Goal: Information Seeking & Learning: Check status

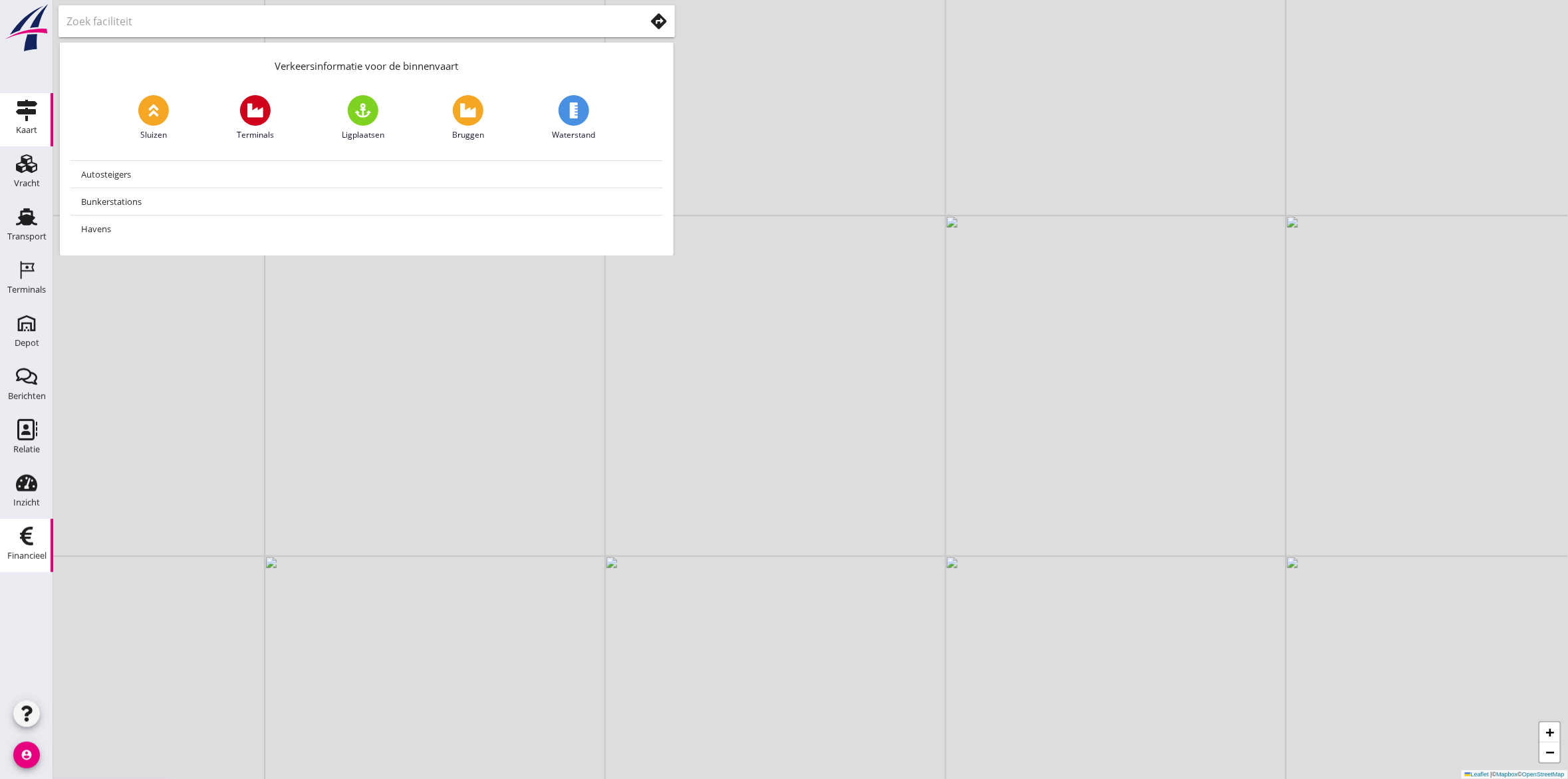
click at [17, 550] on div "Financieel" at bounding box center [27, 556] width 39 height 19
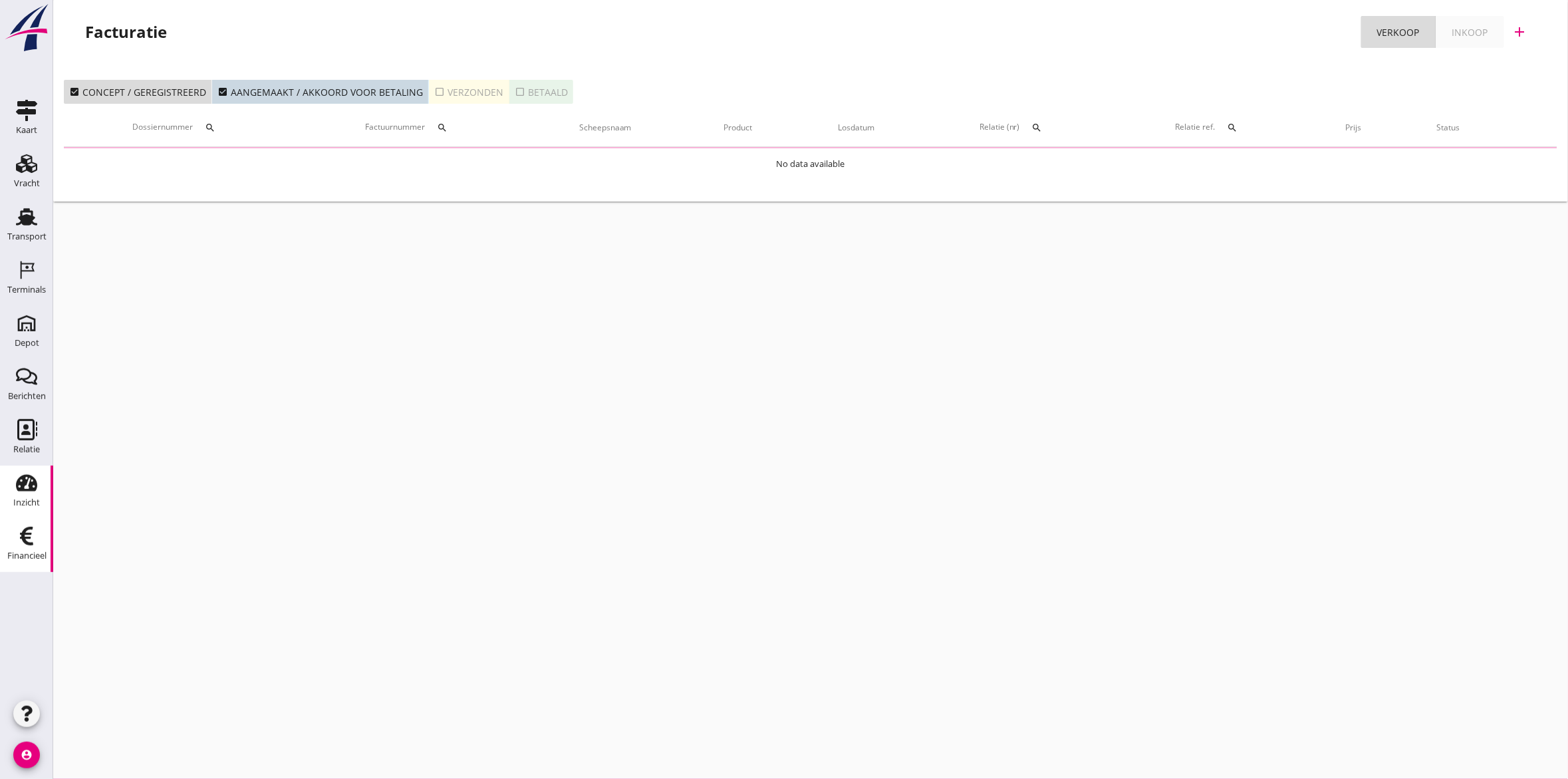
click at [31, 490] on use at bounding box center [27, 483] width 21 height 17
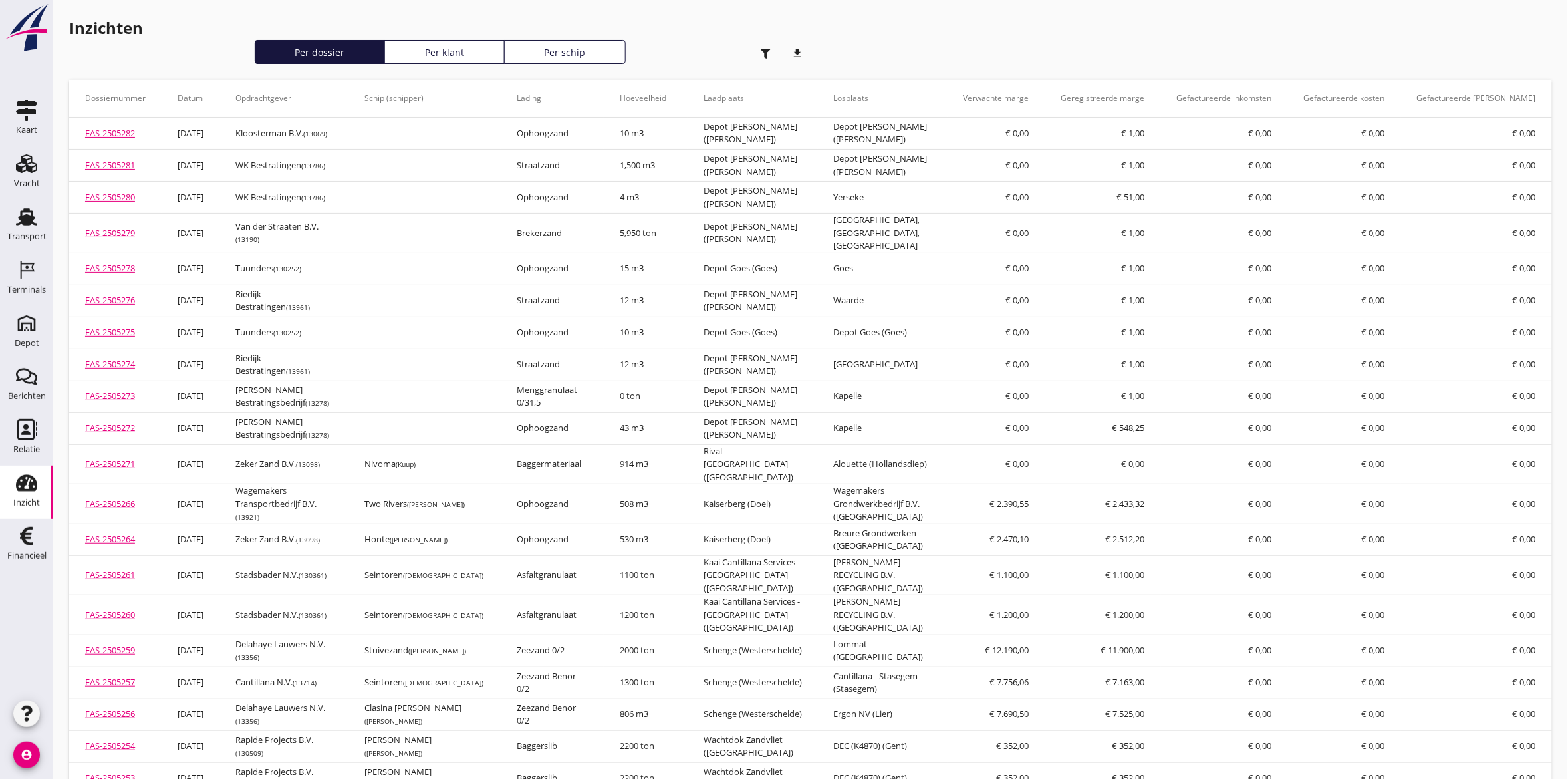
click at [767, 51] on use "button" at bounding box center [765, 53] width 10 height 10
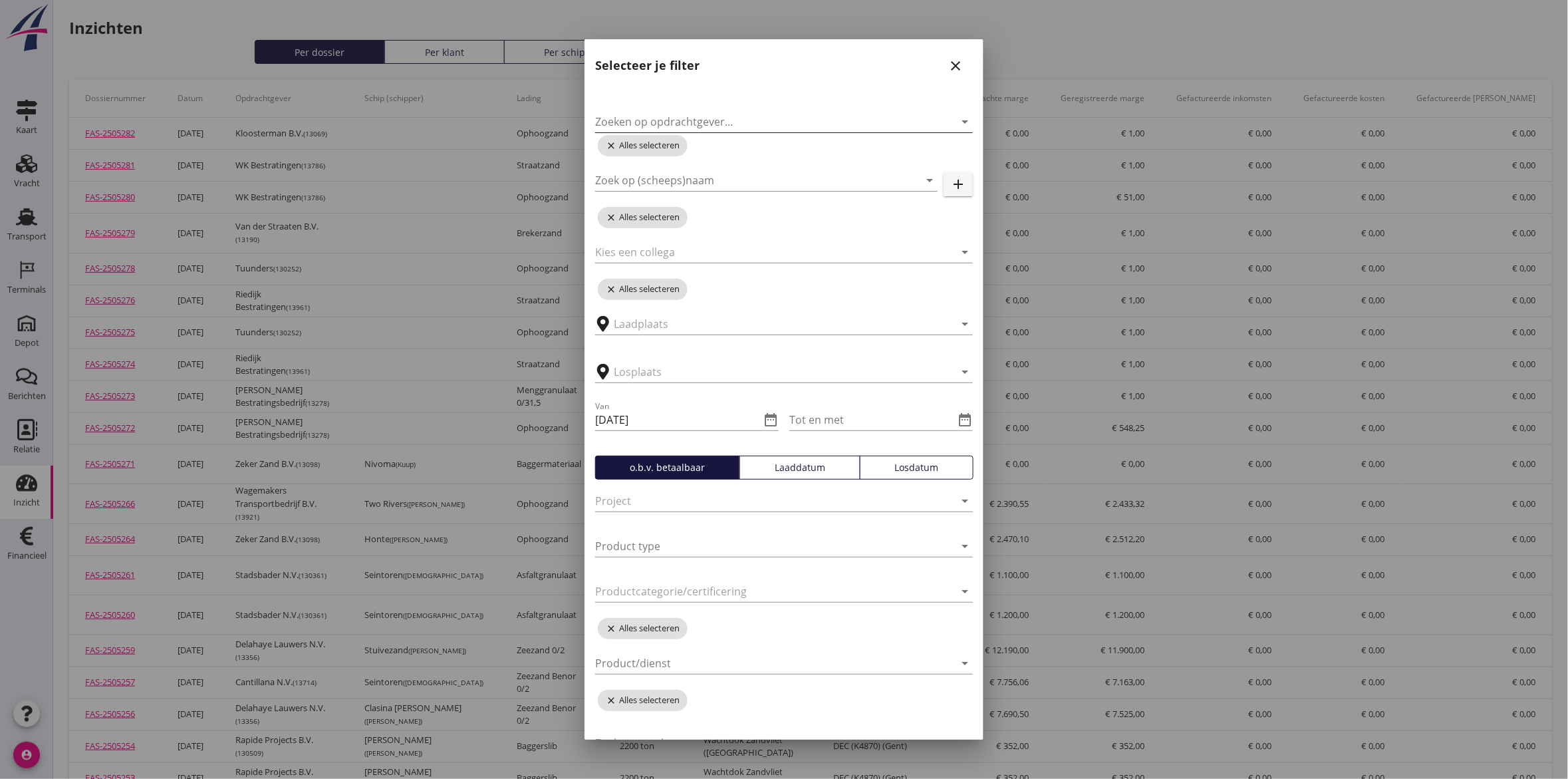
drag, startPoint x: 742, startPoint y: 103, endPoint x: 737, endPoint y: 114, distance: 12.1
click at [737, 113] on div "Zoeken op opdrachtgever... arrow_drop_down" at bounding box center [784, 114] width 378 height 37
click at [735, 115] on input "Zoeken op opdrachtgever..." at bounding box center [765, 122] width 340 height 21
click at [888, 120] on input "zekerzand" at bounding box center [765, 122] width 340 height 21
click at [602, 121] on input "zekerzand" at bounding box center [765, 122] width 340 height 21
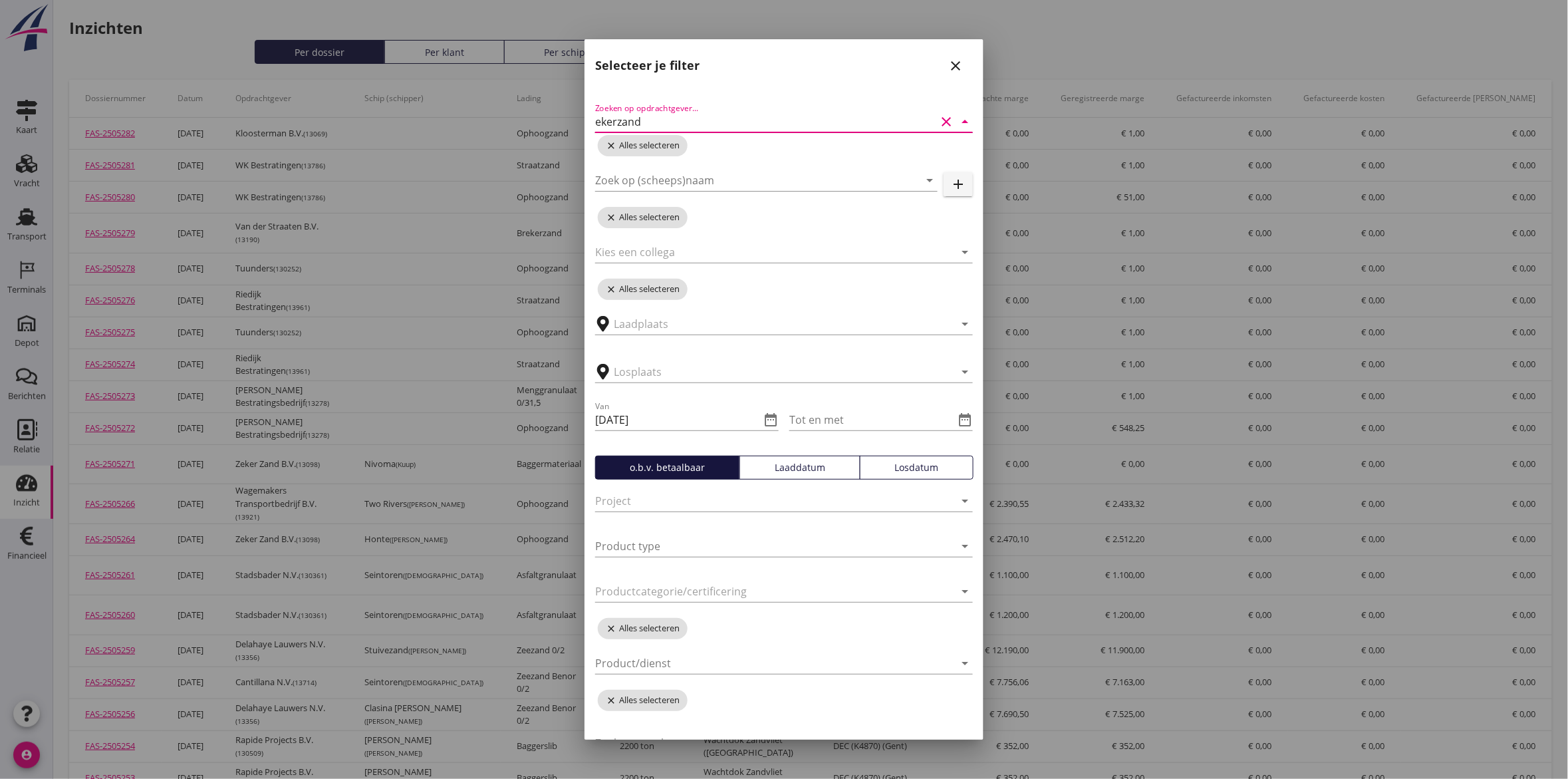
type input "Zekerzand"
click at [938, 121] on icon "clear" at bounding box center [946, 122] width 16 height 16
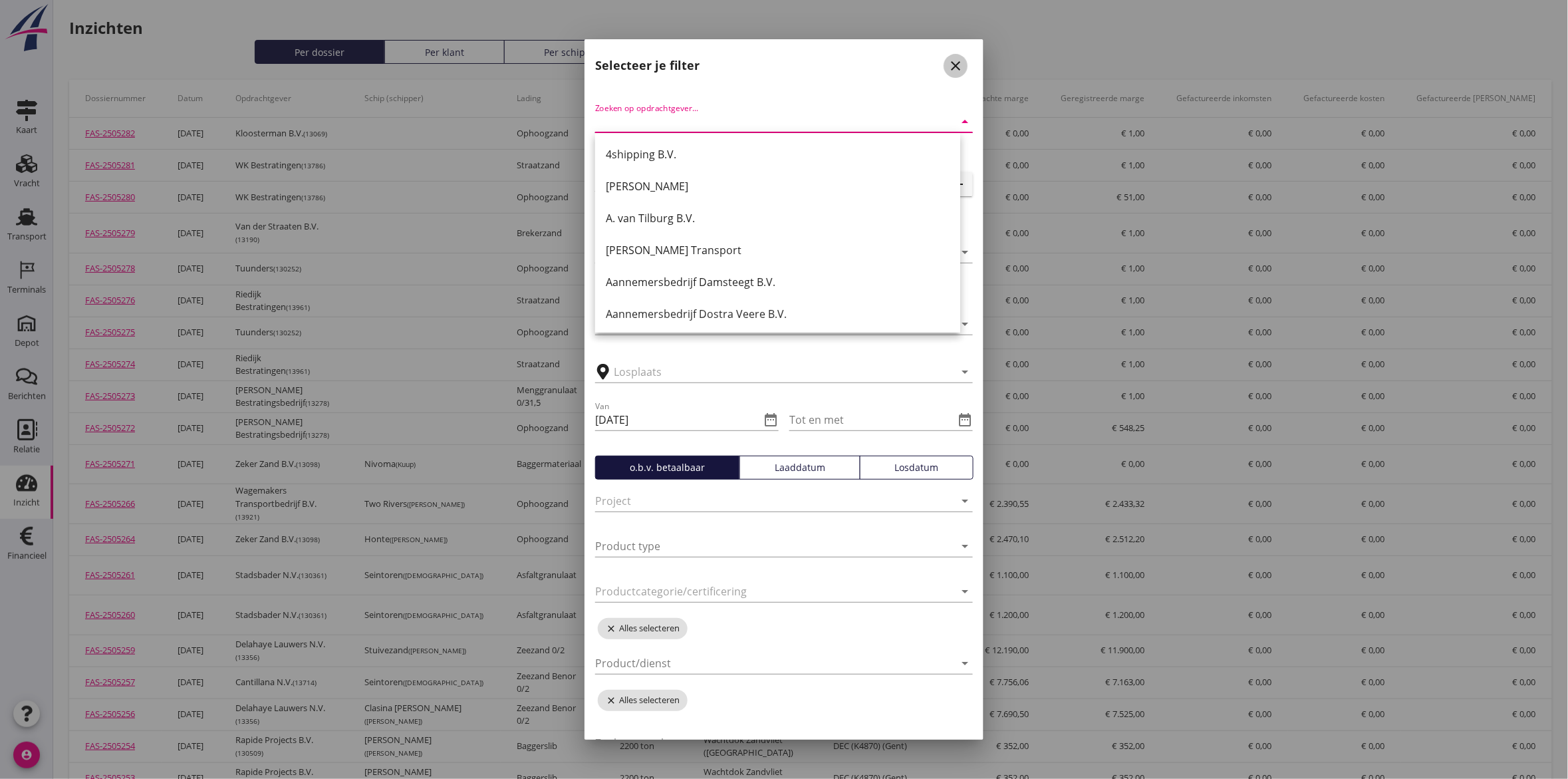
click at [948, 67] on icon "close" at bounding box center [956, 66] width 16 height 16
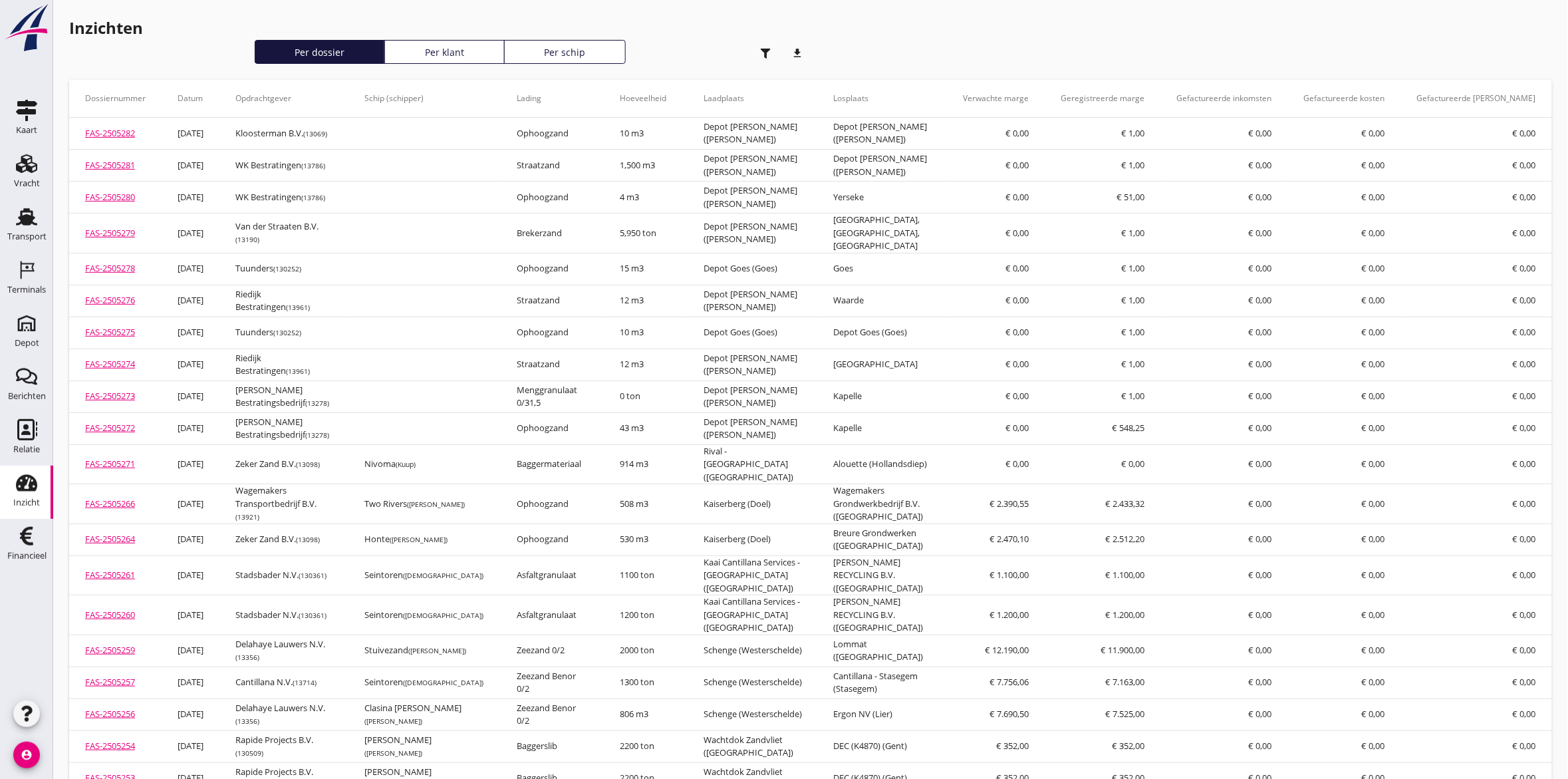
click at [803, 55] on icon "download" at bounding box center [797, 53] width 27 height 27
click at [454, 52] on div "Per klant" at bounding box center [444, 52] width 108 height 14
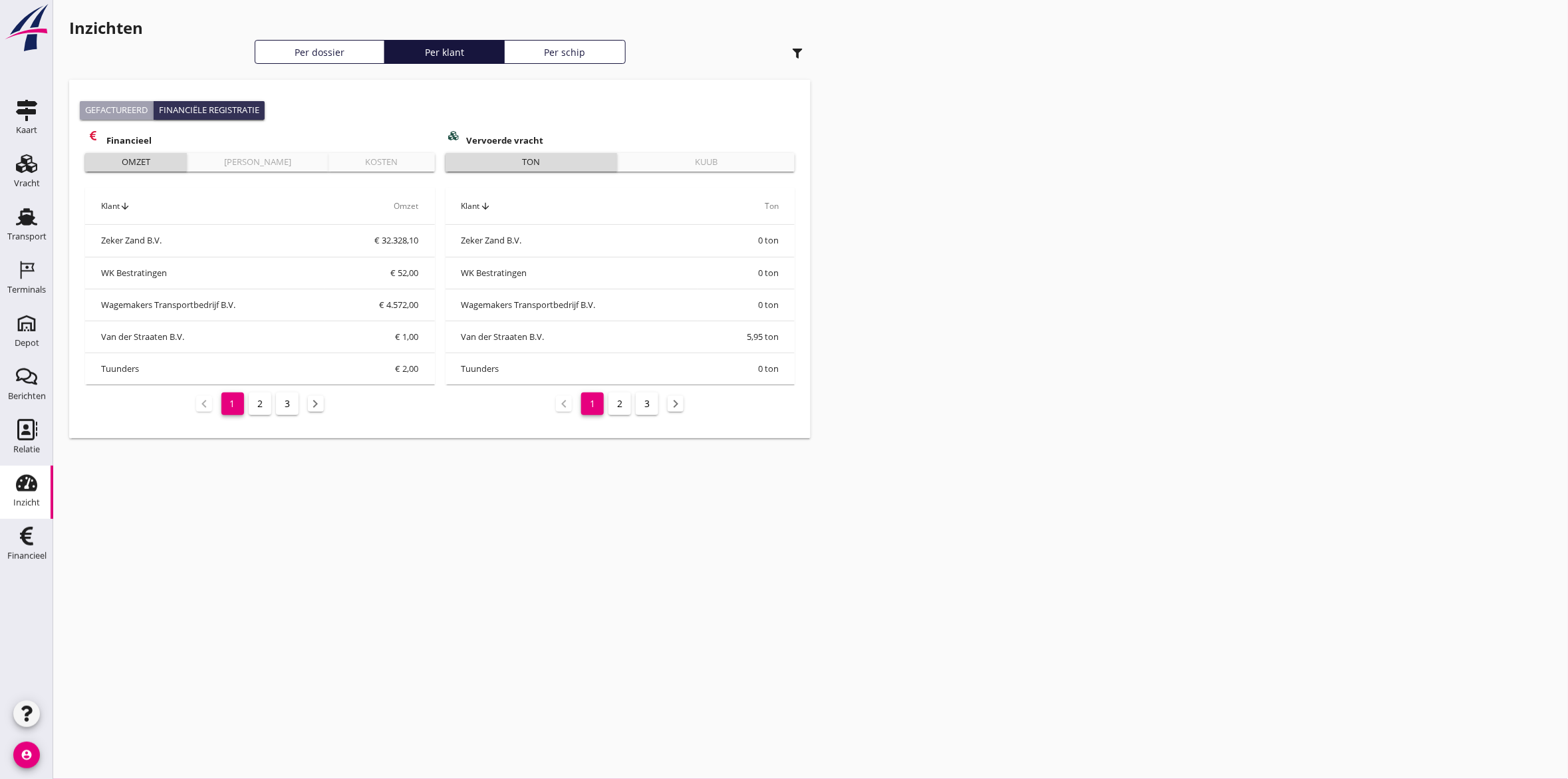
click at [332, 50] on div "Per dossier" at bounding box center [320, 52] width 119 height 14
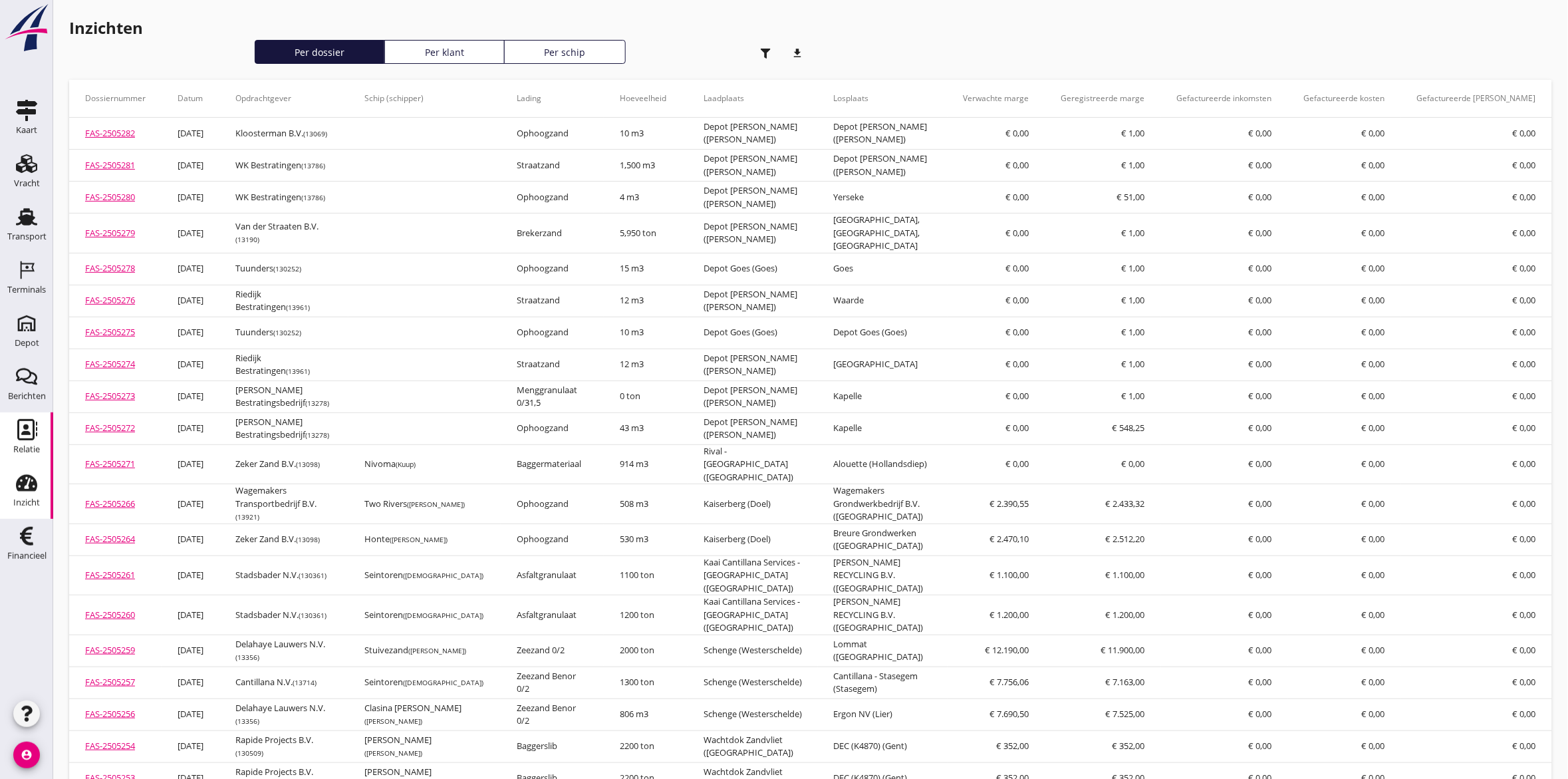
click at [30, 433] on use at bounding box center [27, 430] width 20 height 21
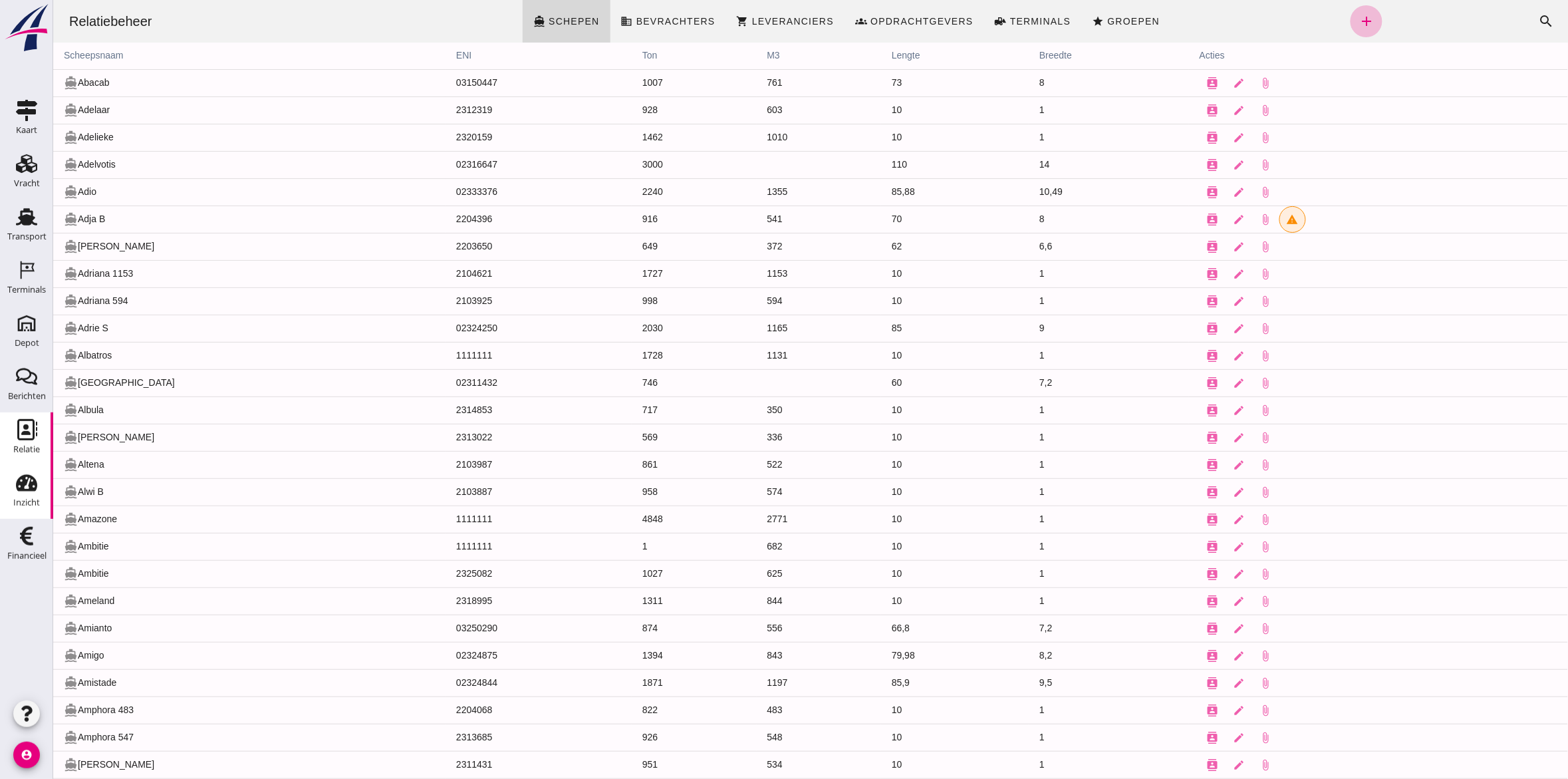
click at [18, 477] on icon "Inzicht" at bounding box center [27, 483] width 21 height 21
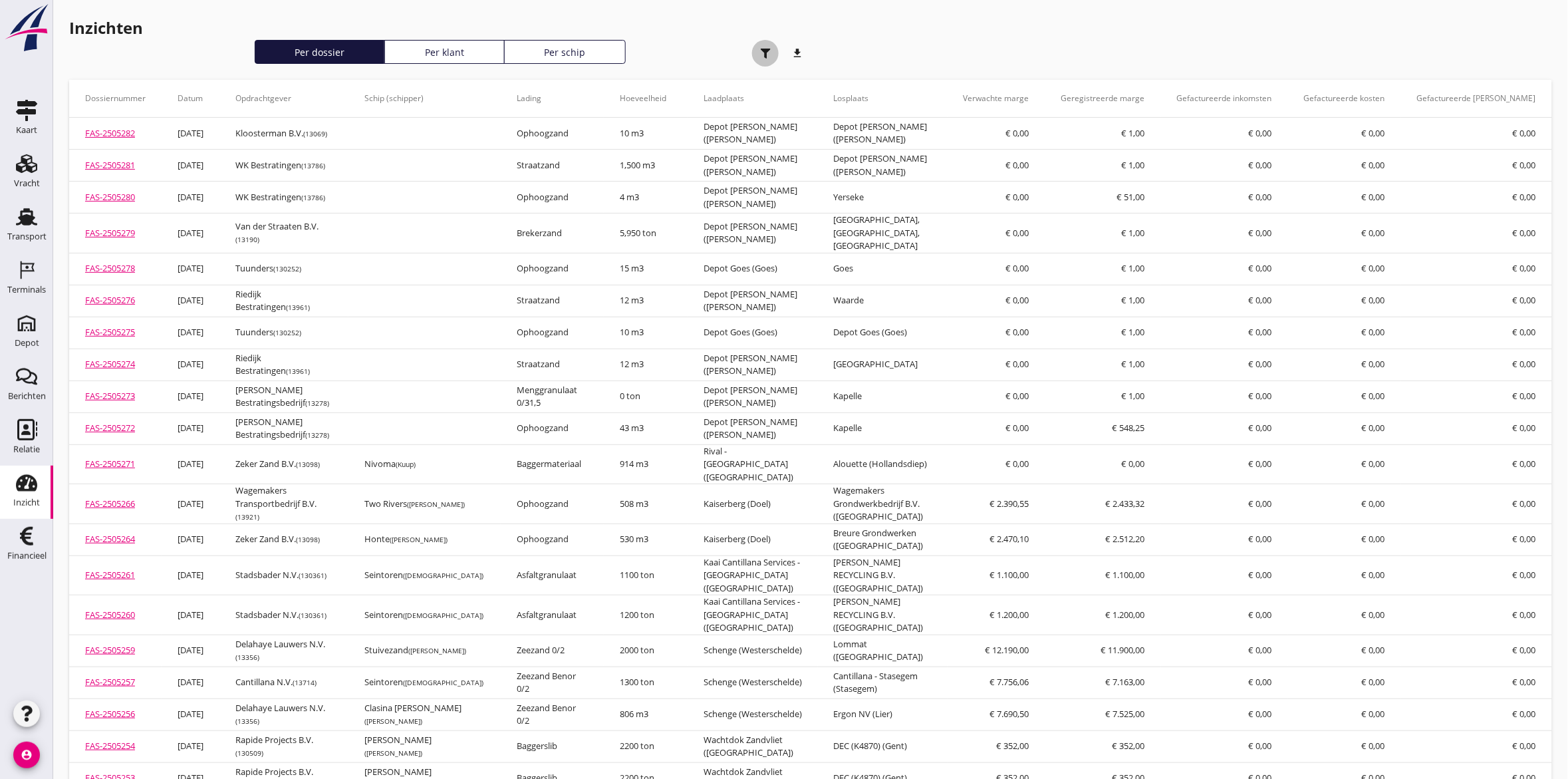
click at [763, 47] on div "button" at bounding box center [765, 53] width 27 height 27
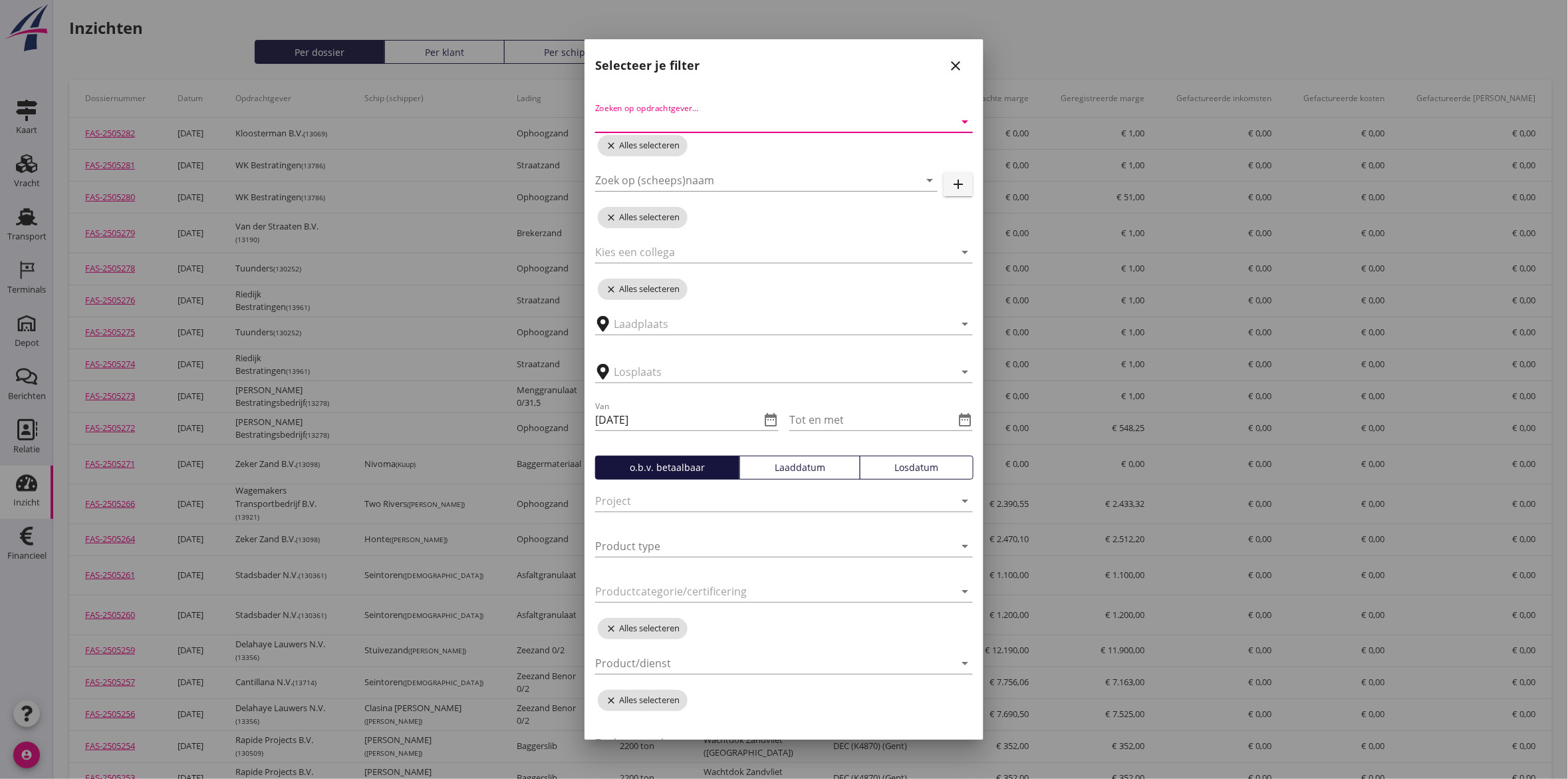
click at [706, 120] on input "Zoeken op opdrachtgever..." at bounding box center [765, 122] width 340 height 21
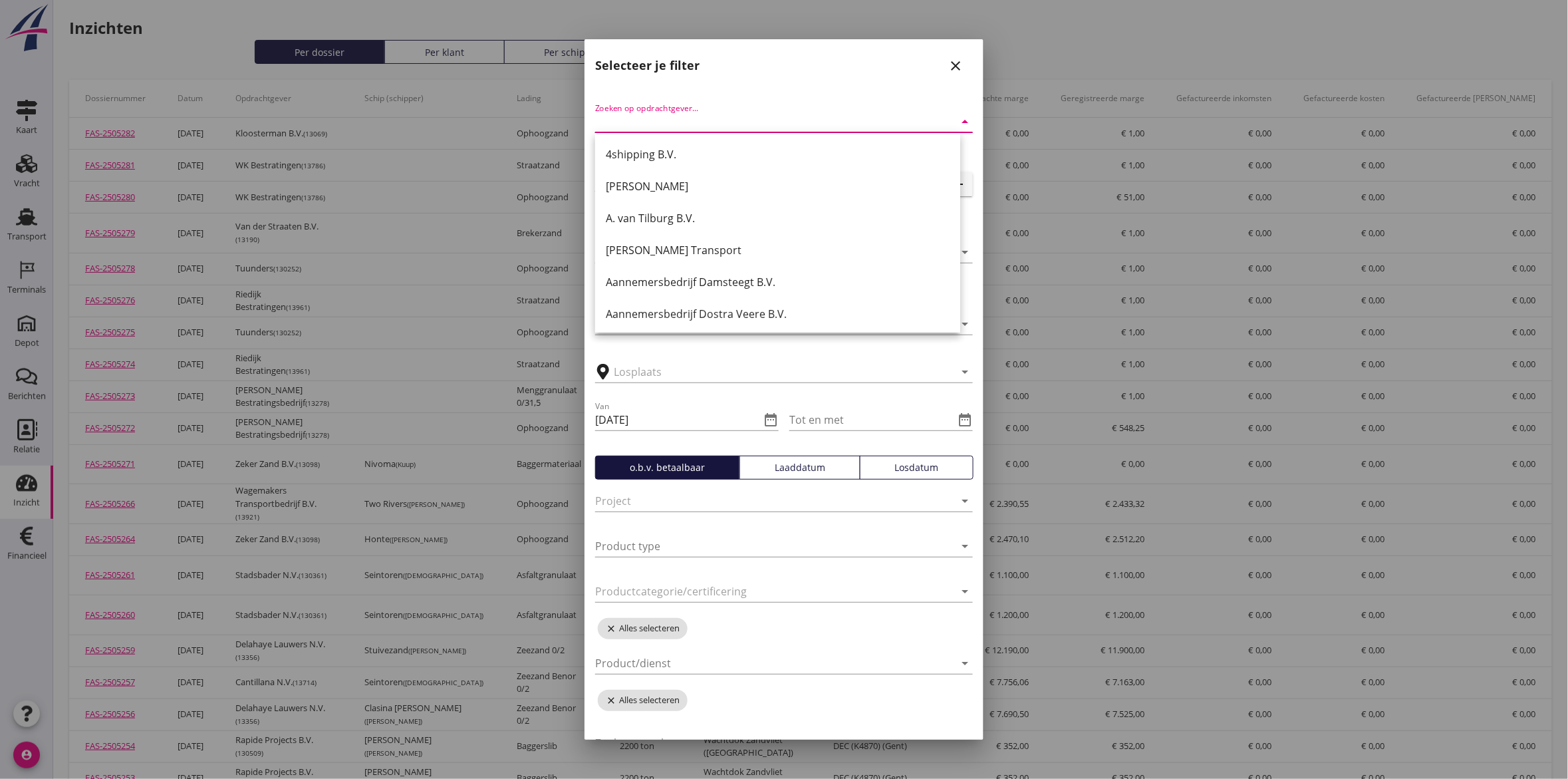
click at [886, 120] on input "Zoeken op opdrachtgever..." at bounding box center [765, 122] width 340 height 21
click at [948, 70] on icon "close" at bounding box center [956, 66] width 16 height 16
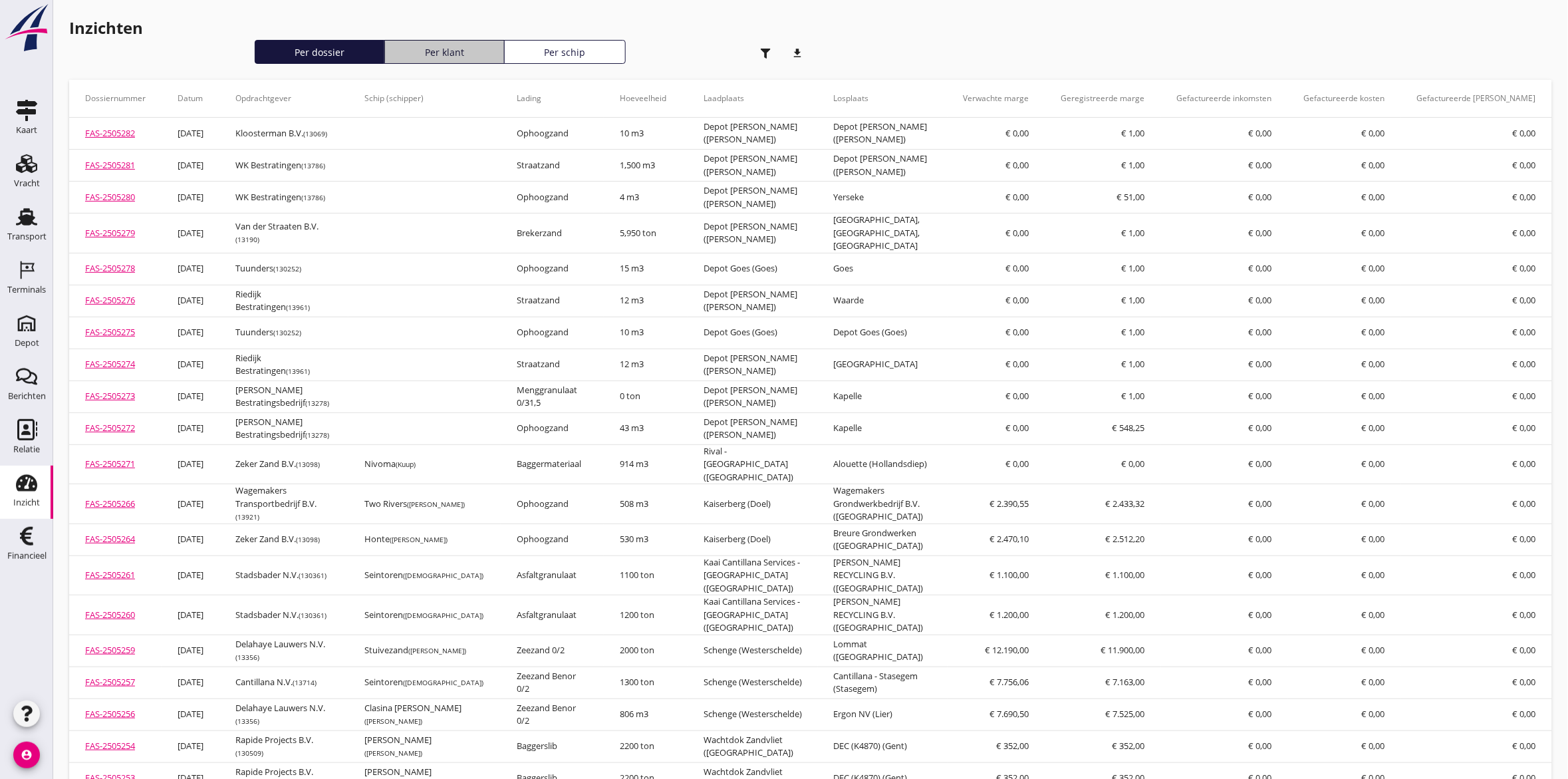
click at [461, 54] on div "Per klant" at bounding box center [444, 52] width 108 height 14
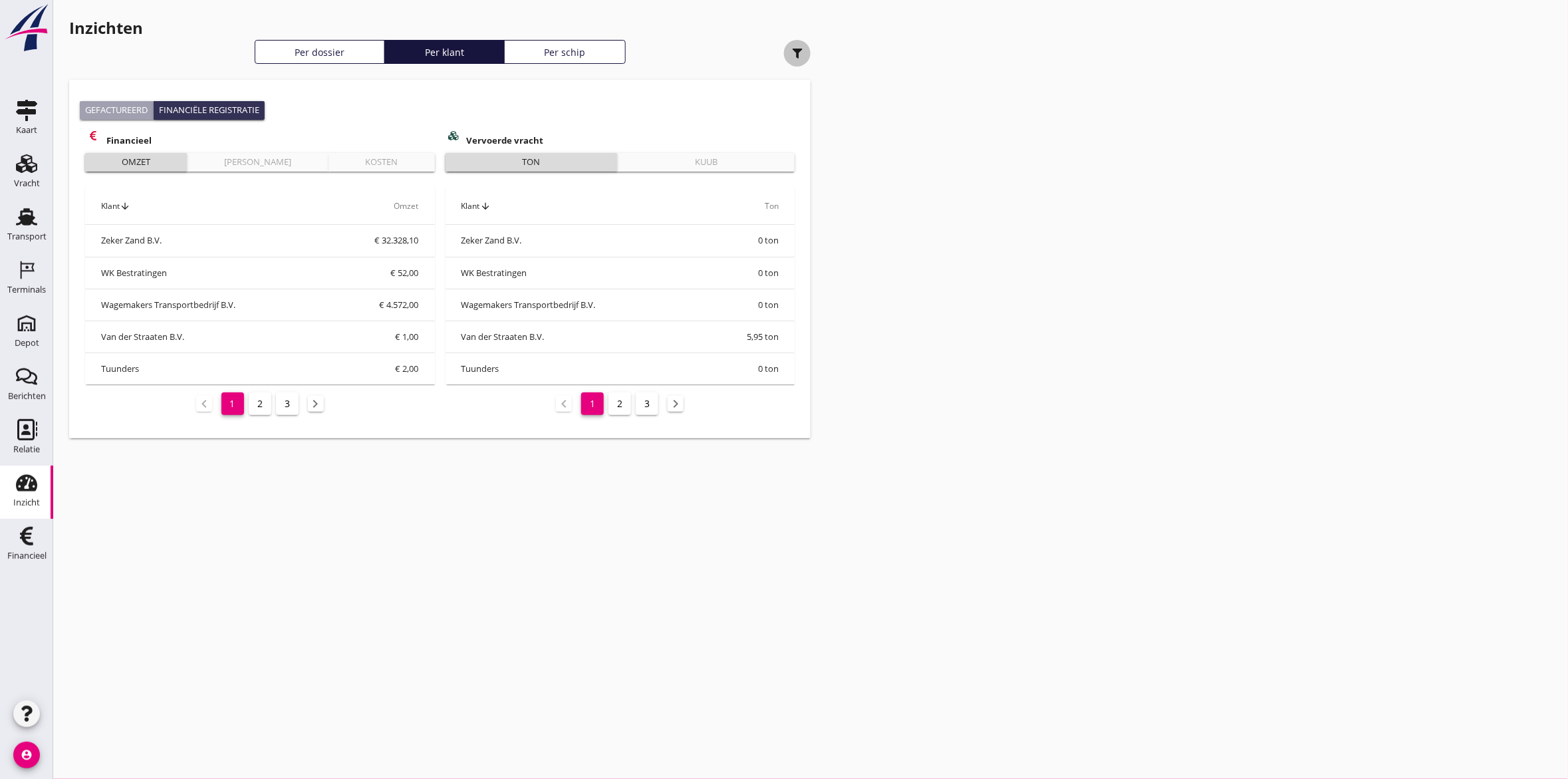
click at [793, 53] on icon "button" at bounding box center [797, 53] width 10 height 10
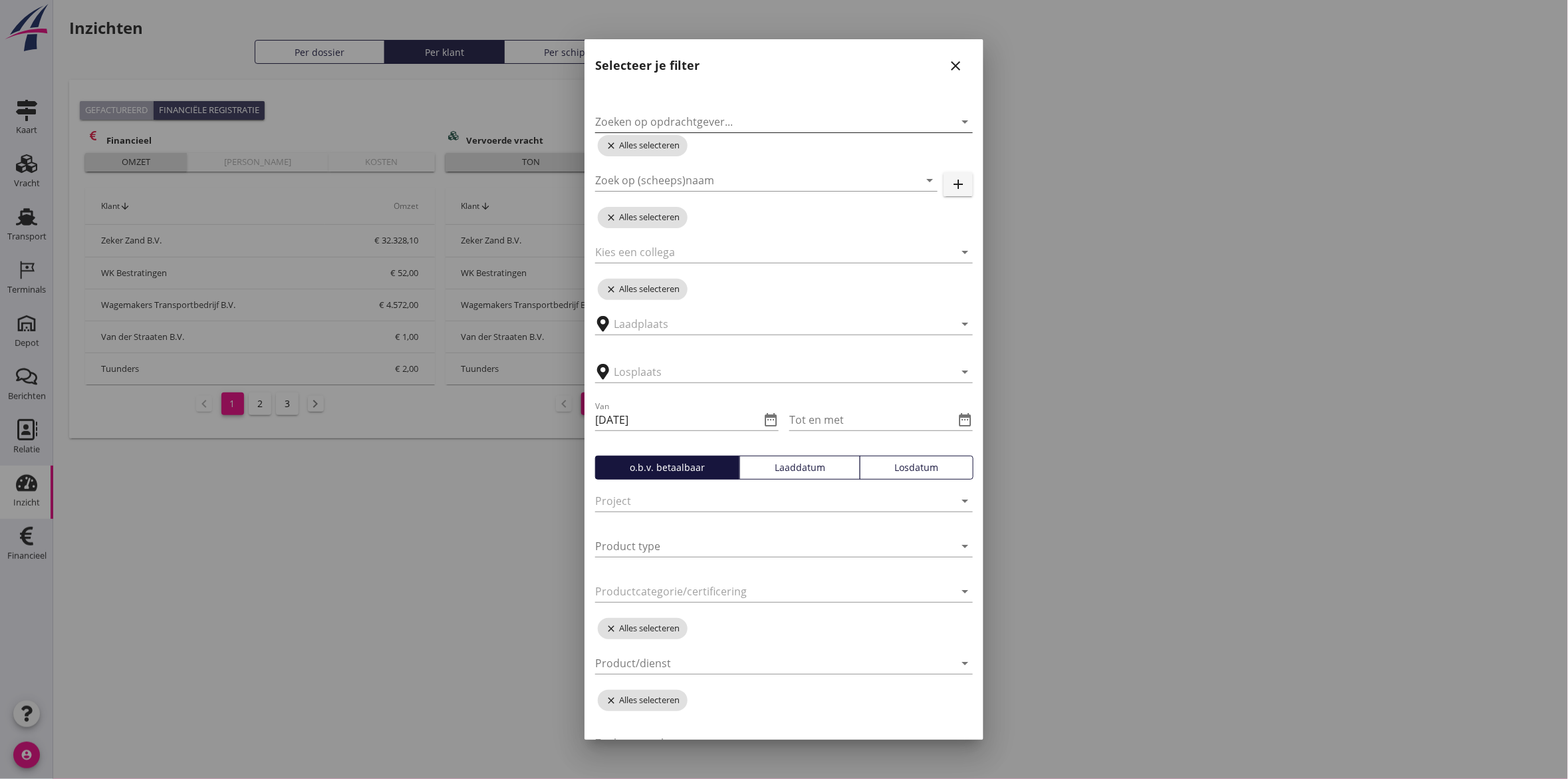
click at [773, 120] on input "Zoeken op opdrachtgever..." at bounding box center [765, 122] width 340 height 21
type input "zekerzand"
click at [948, 64] on icon "close" at bounding box center [956, 66] width 16 height 16
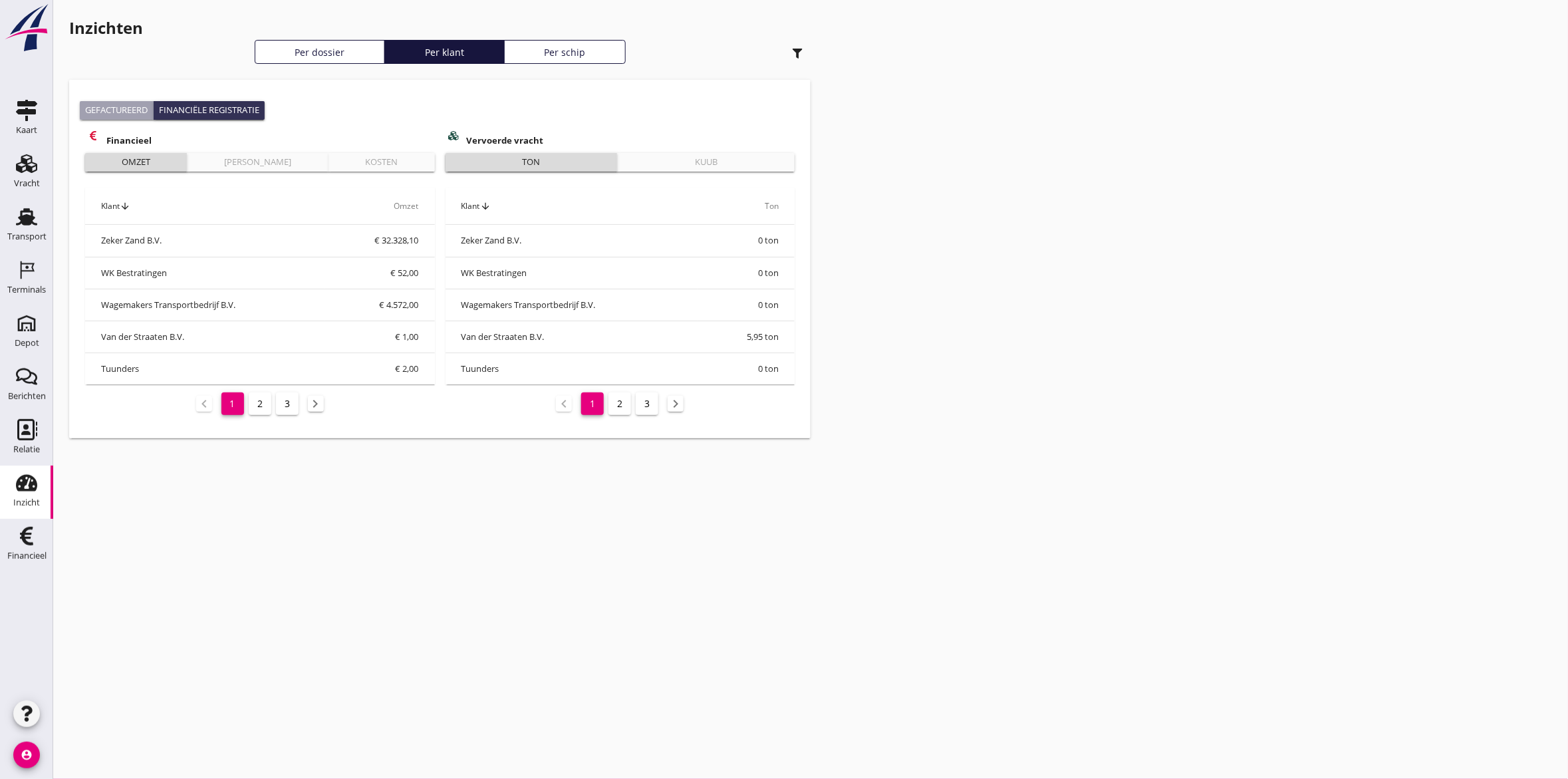
click at [297, 51] on div "Per dossier" at bounding box center [320, 52] width 119 height 14
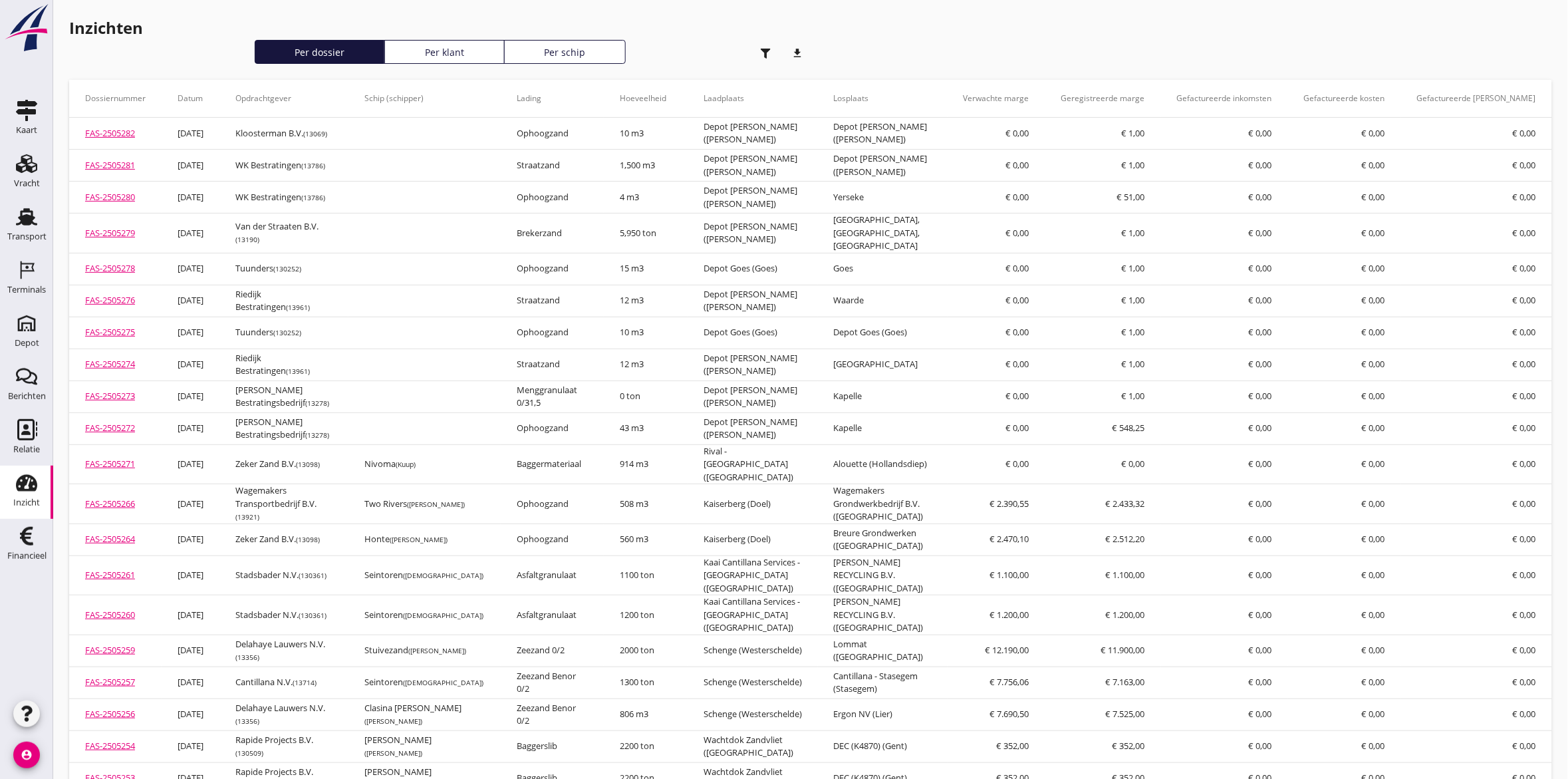
click at [765, 45] on div "button" at bounding box center [765, 53] width 27 height 27
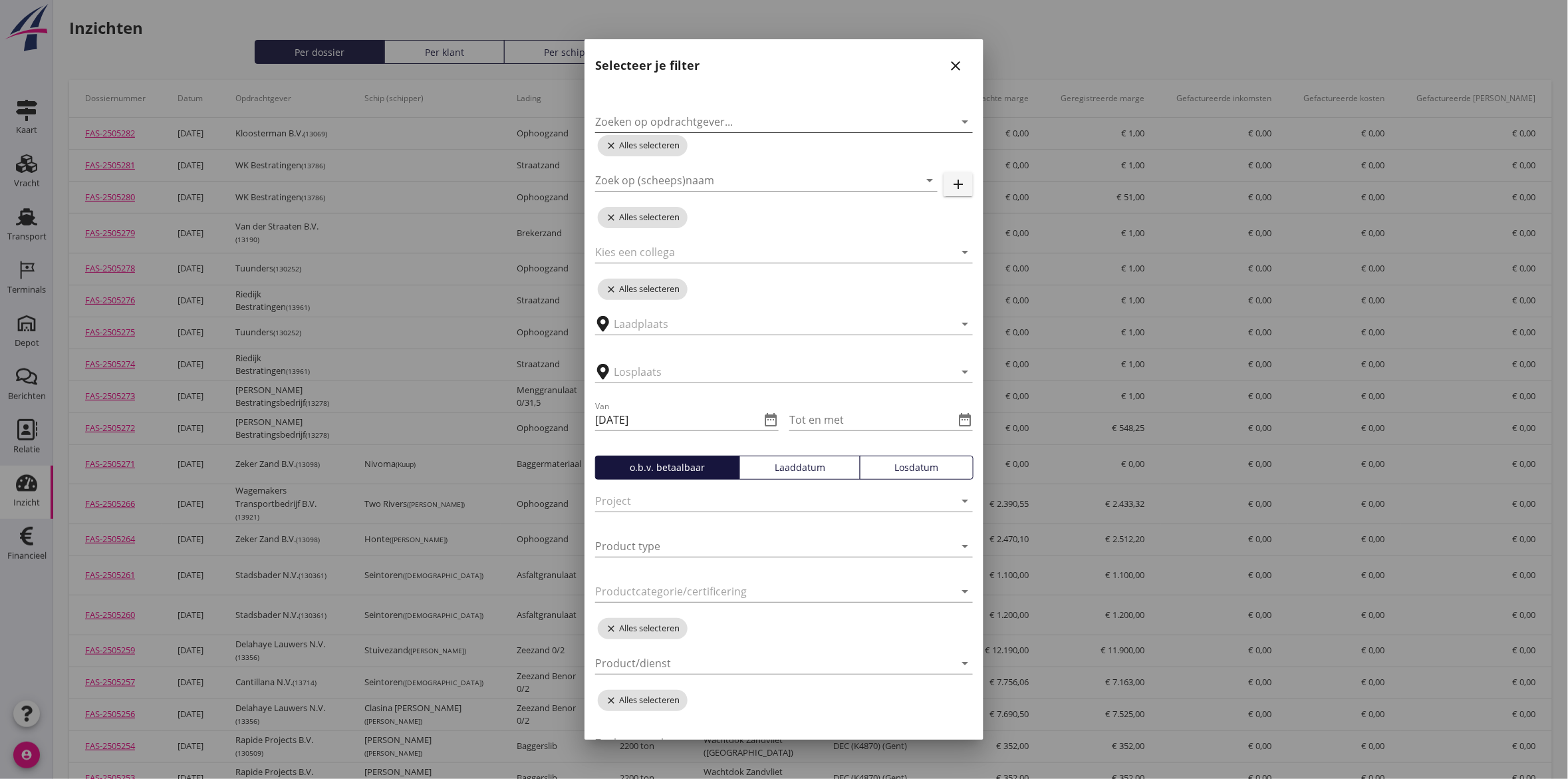
click at [767, 118] on input "Zoeken op opdrachtgever..." at bounding box center [765, 122] width 340 height 21
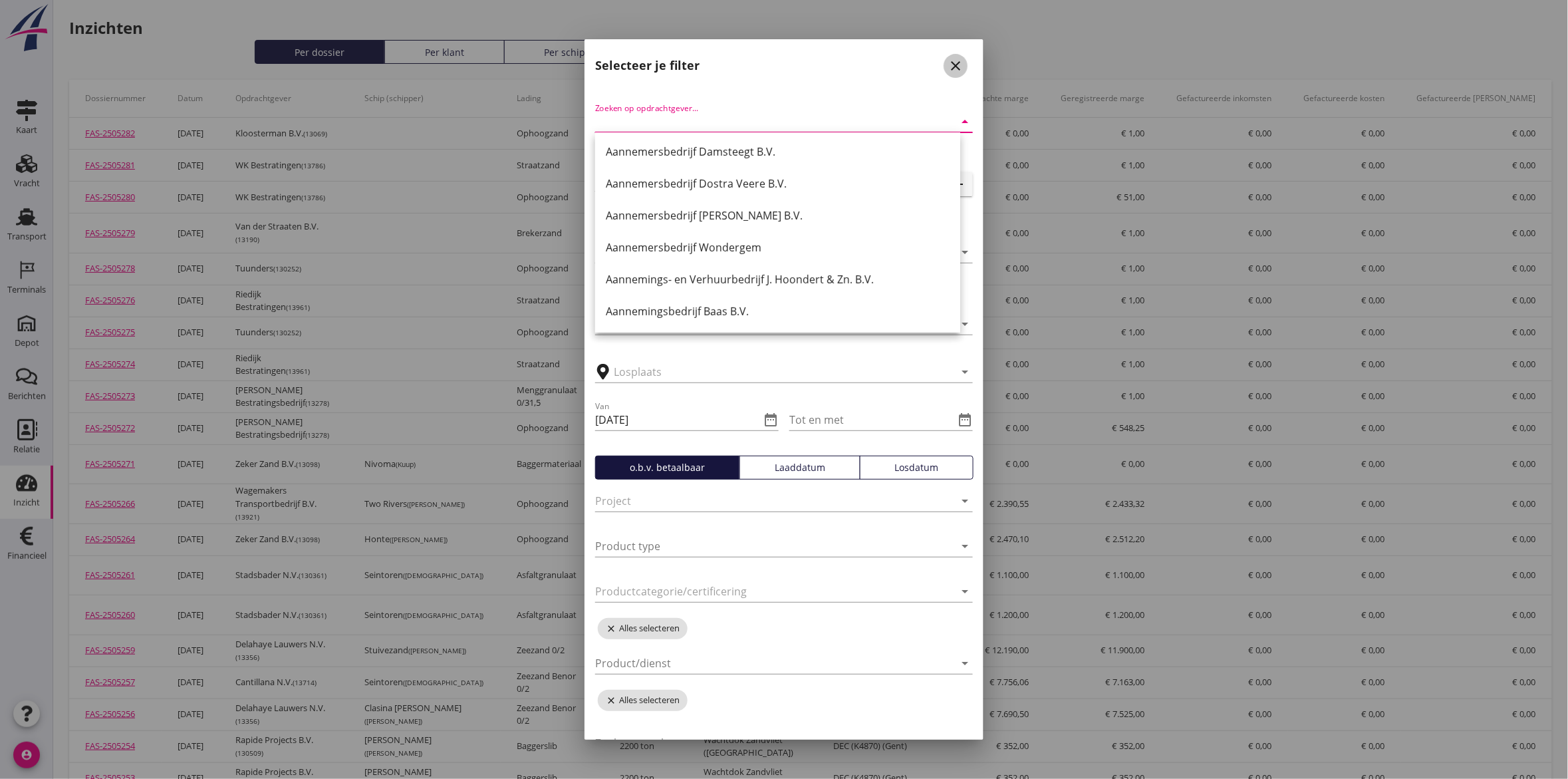
click at [950, 64] on icon "close" at bounding box center [956, 66] width 16 height 16
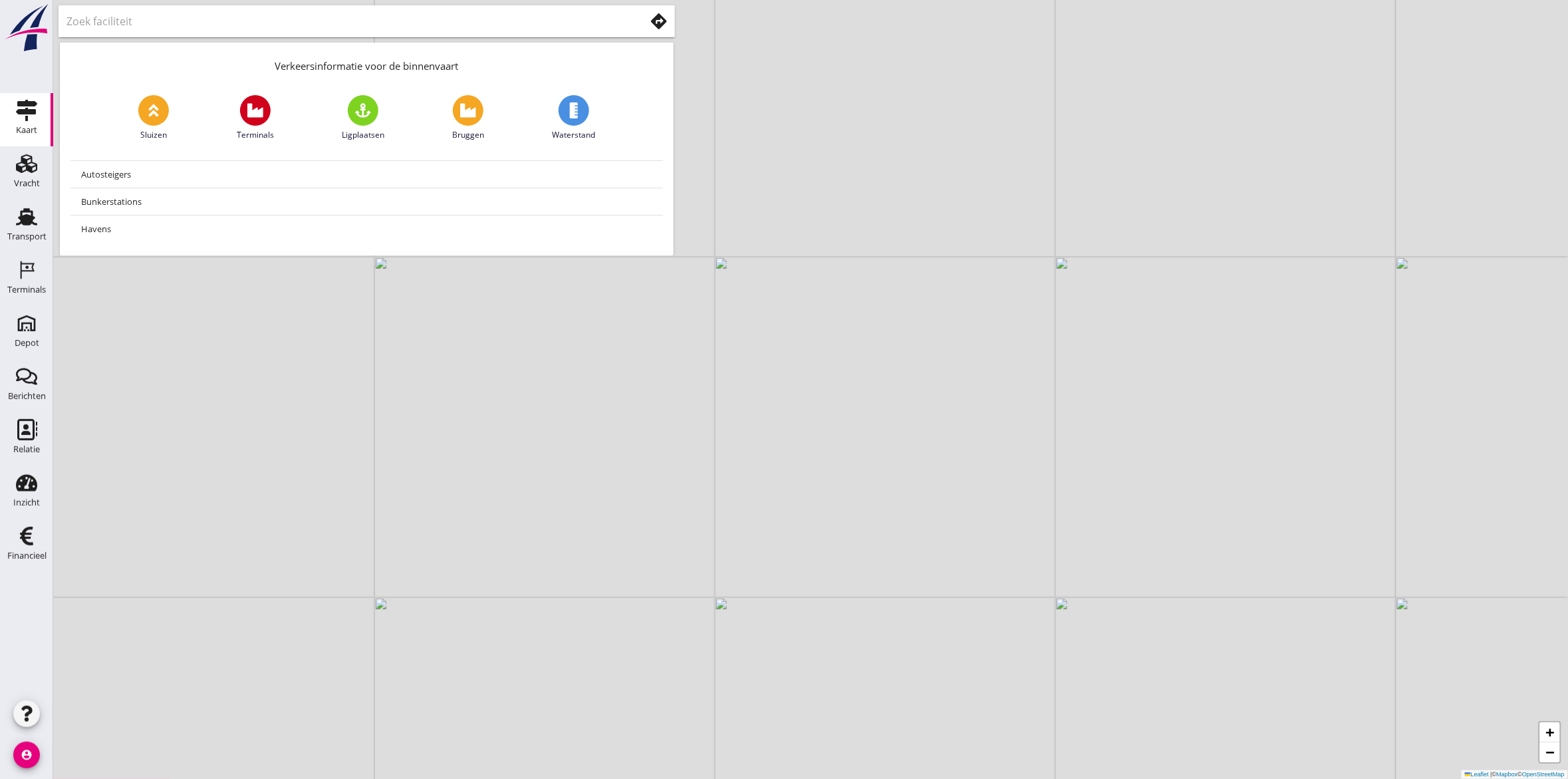
drag, startPoint x: 386, startPoint y: 449, endPoint x: 589, endPoint y: 500, distance: 209.3
click at [584, 503] on div "+ − Leaflet | © Mapbox © OpenStreetMap" at bounding box center [811, 389] width 1515 height 779
click at [207, 22] on input "text" at bounding box center [347, 21] width 560 height 21
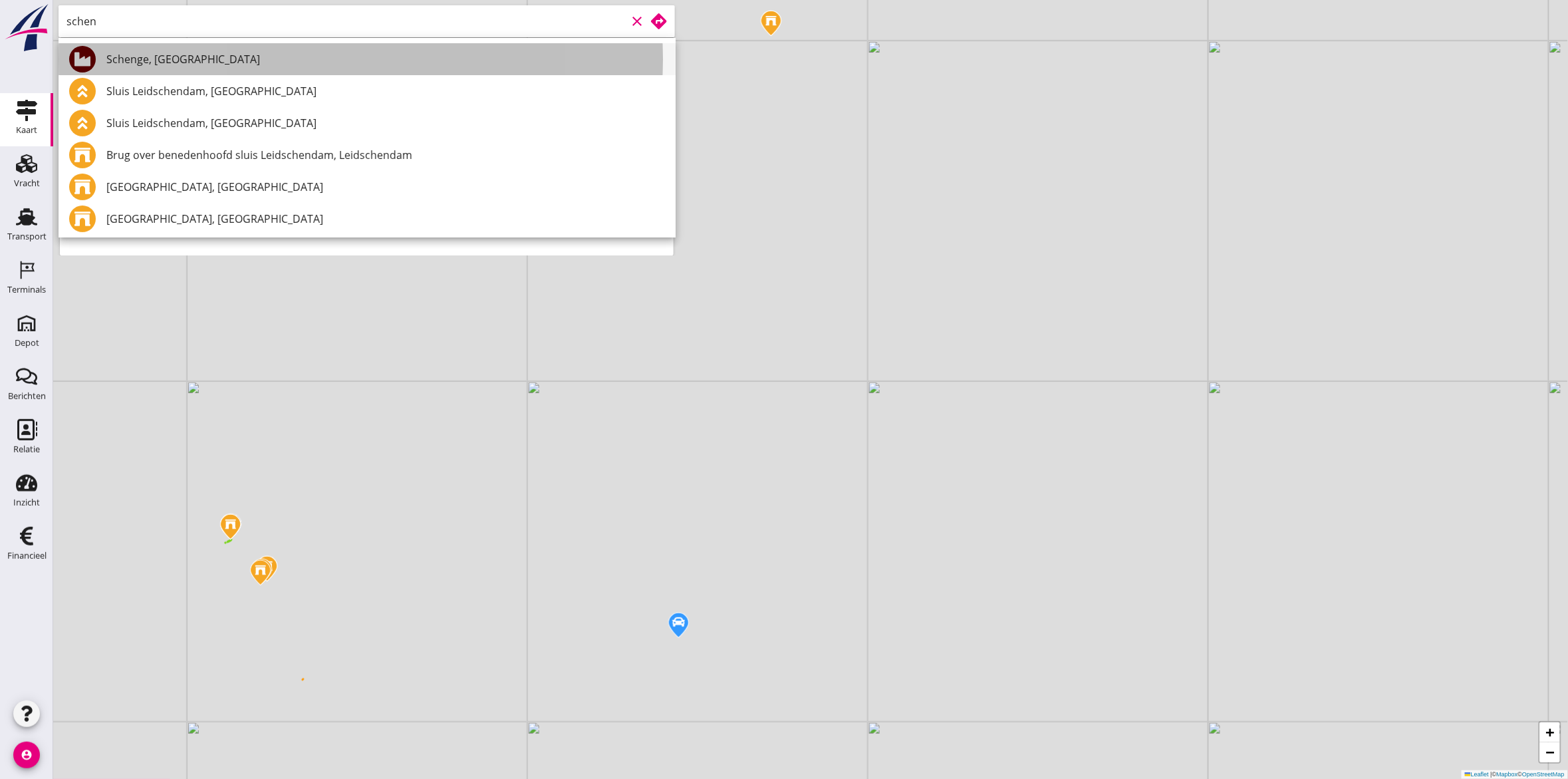
click at [174, 54] on div "Schenge, [GEOGRAPHIC_DATA]" at bounding box center [386, 60] width 559 height 16
type input "Schenge, [GEOGRAPHIC_DATA]"
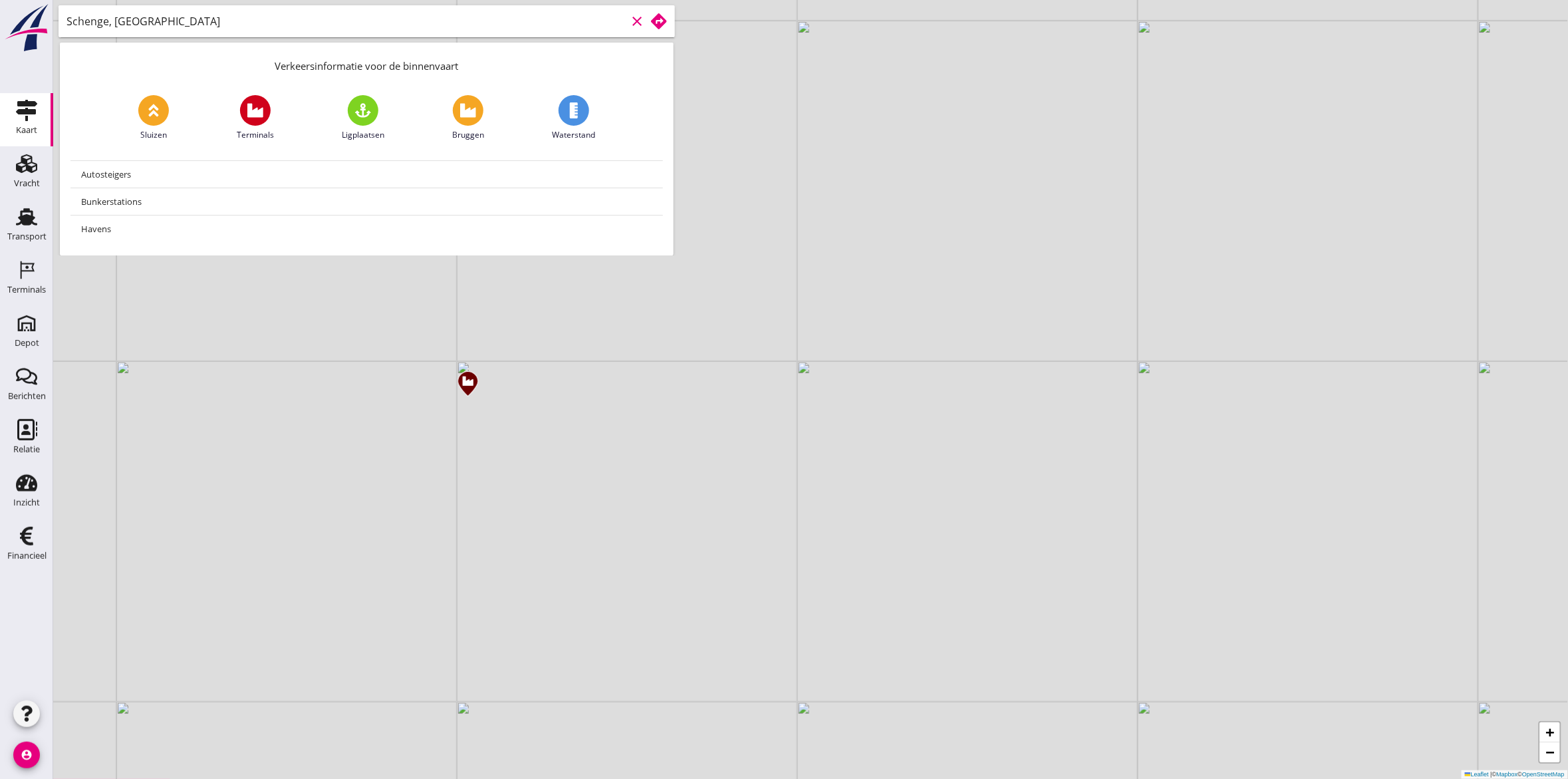
click at [662, 23] on use at bounding box center [659, 21] width 16 height 16
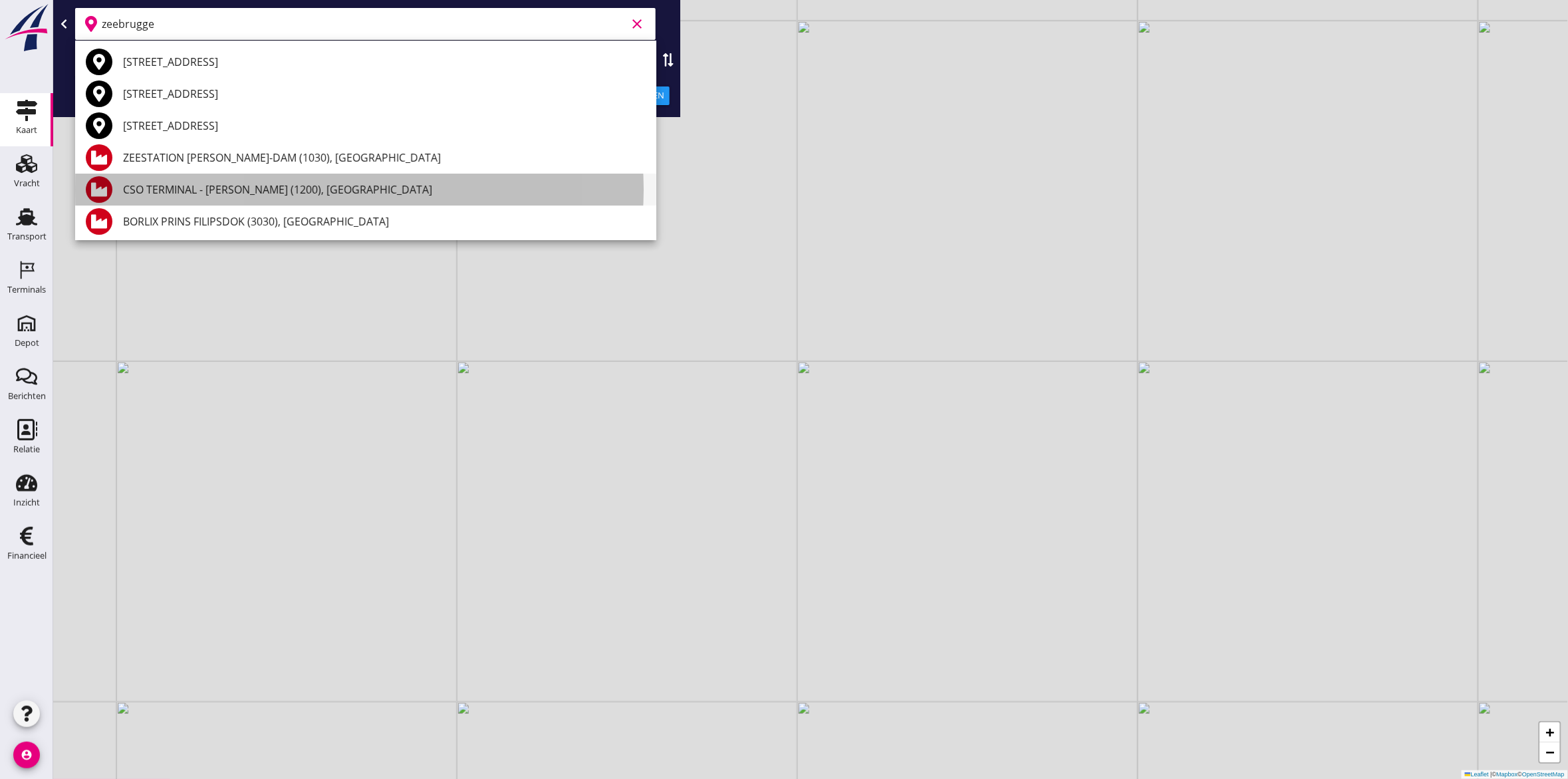
click at [246, 193] on div "CSO TERMINAL - [PERSON_NAME] (1200), [GEOGRAPHIC_DATA]" at bounding box center [384, 190] width 523 height 16
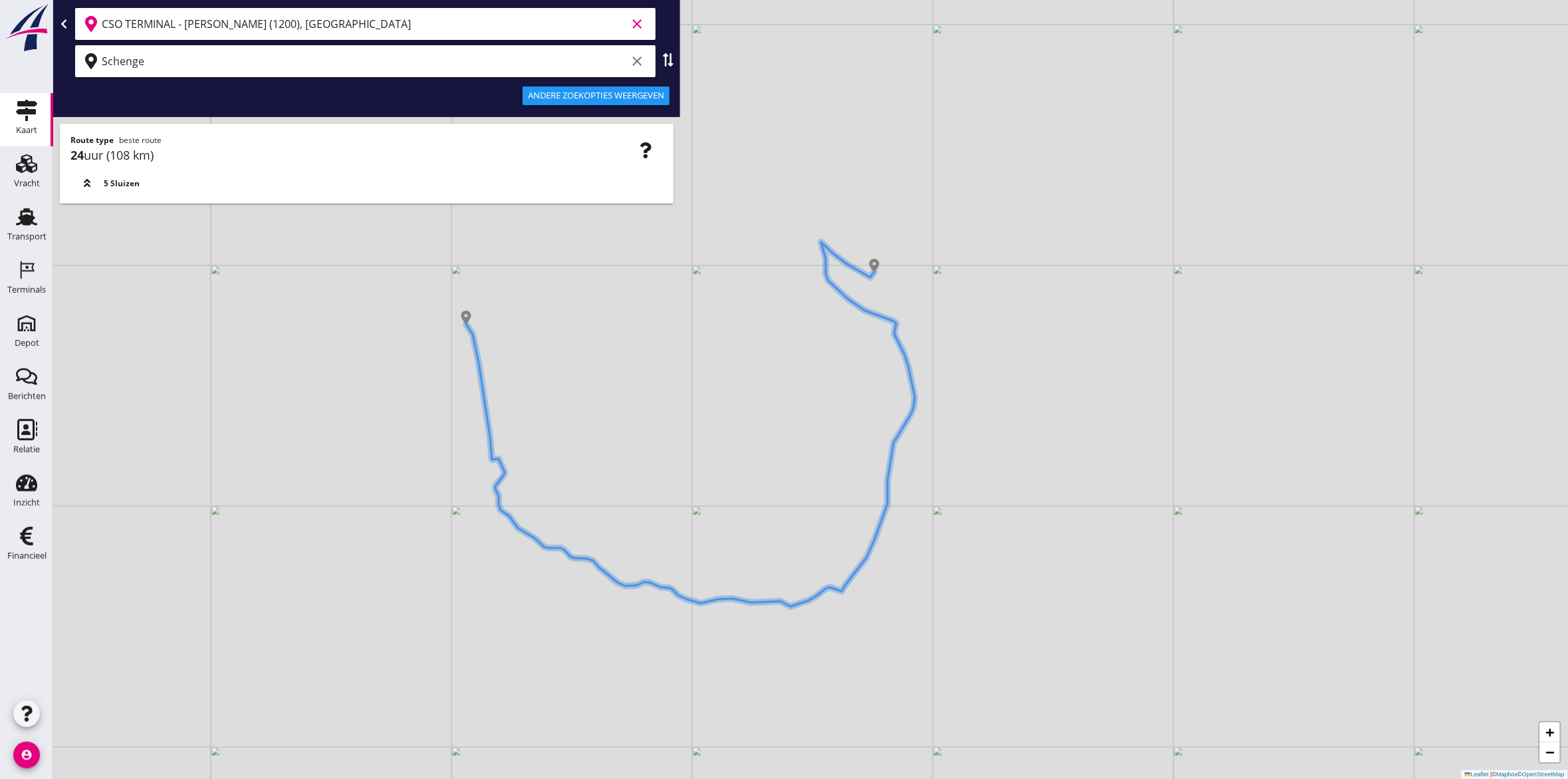
type input "CSO TERMINAL - [PERSON_NAME] (1200), [GEOGRAPHIC_DATA]"
click at [648, 153] on icon "button" at bounding box center [646, 150] width 16 height 16
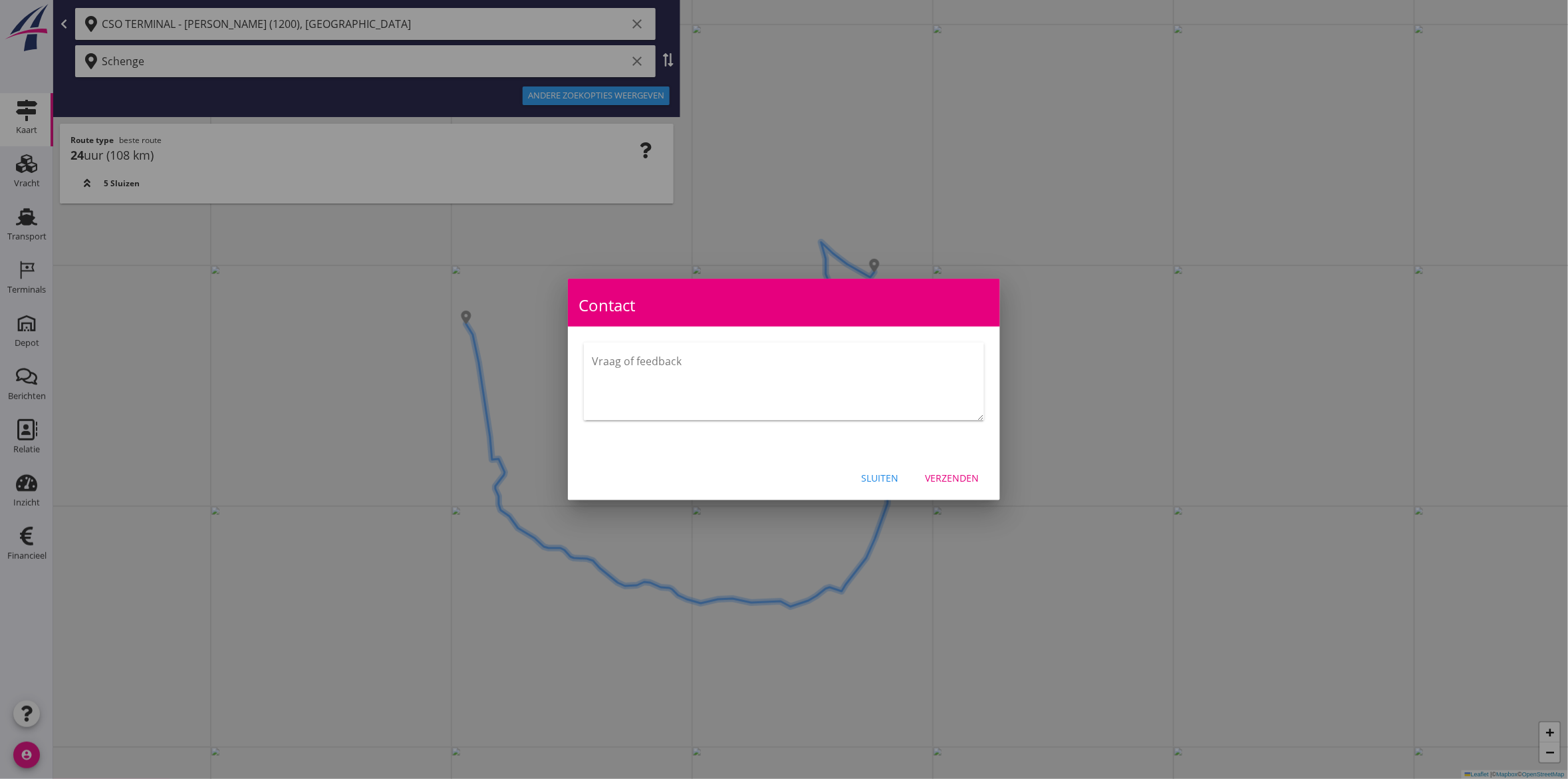
click at [547, 286] on div at bounding box center [784, 389] width 1568 height 779
click at [892, 479] on div "Sluiten" at bounding box center [880, 477] width 37 height 14
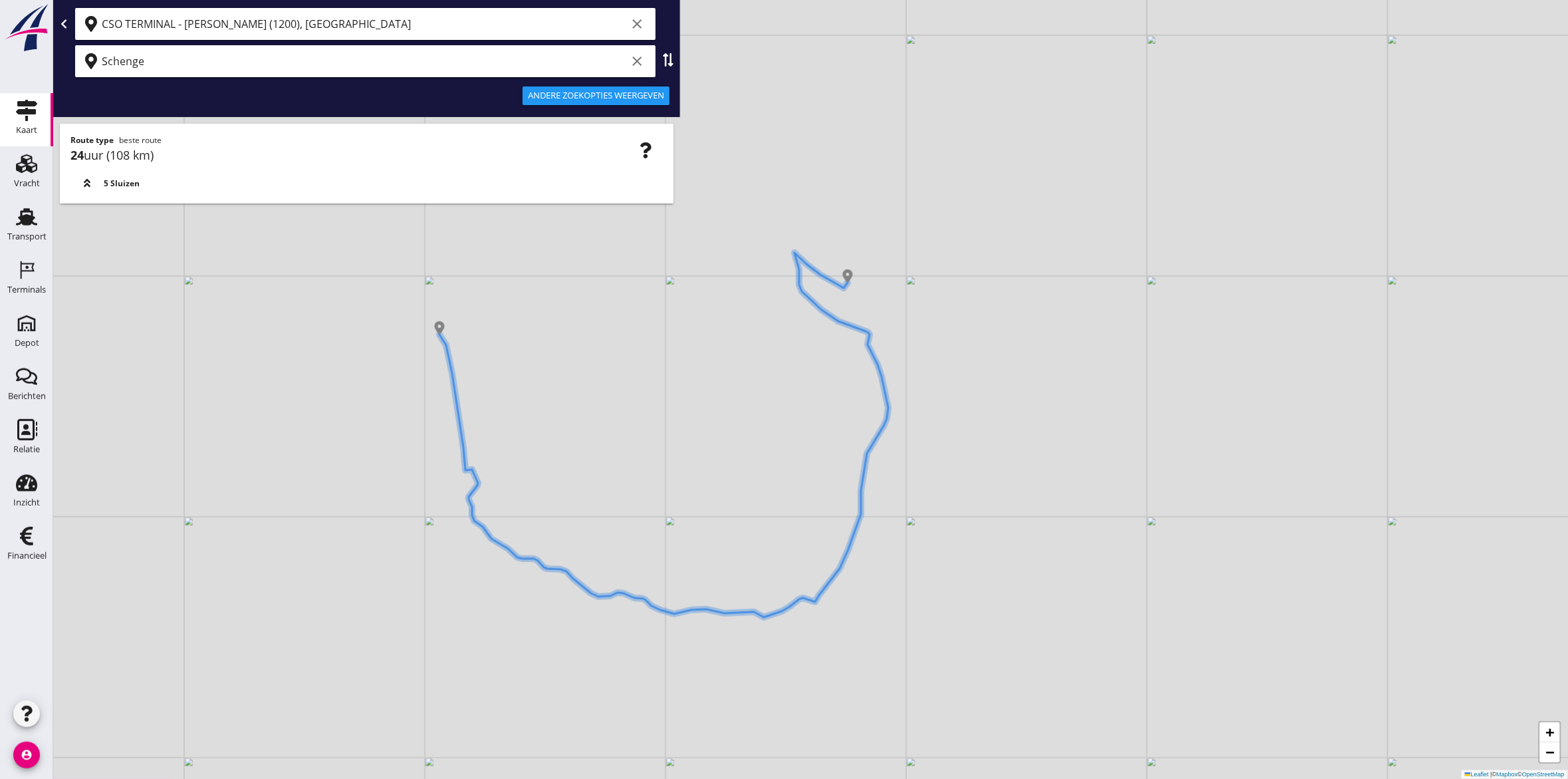
drag, startPoint x: 811, startPoint y: 441, endPoint x: 765, endPoint y: 473, distance: 56.0
click at [765, 473] on div "+ − Leaflet | © Mapbox © OpenStreetMap" at bounding box center [811, 389] width 1515 height 779
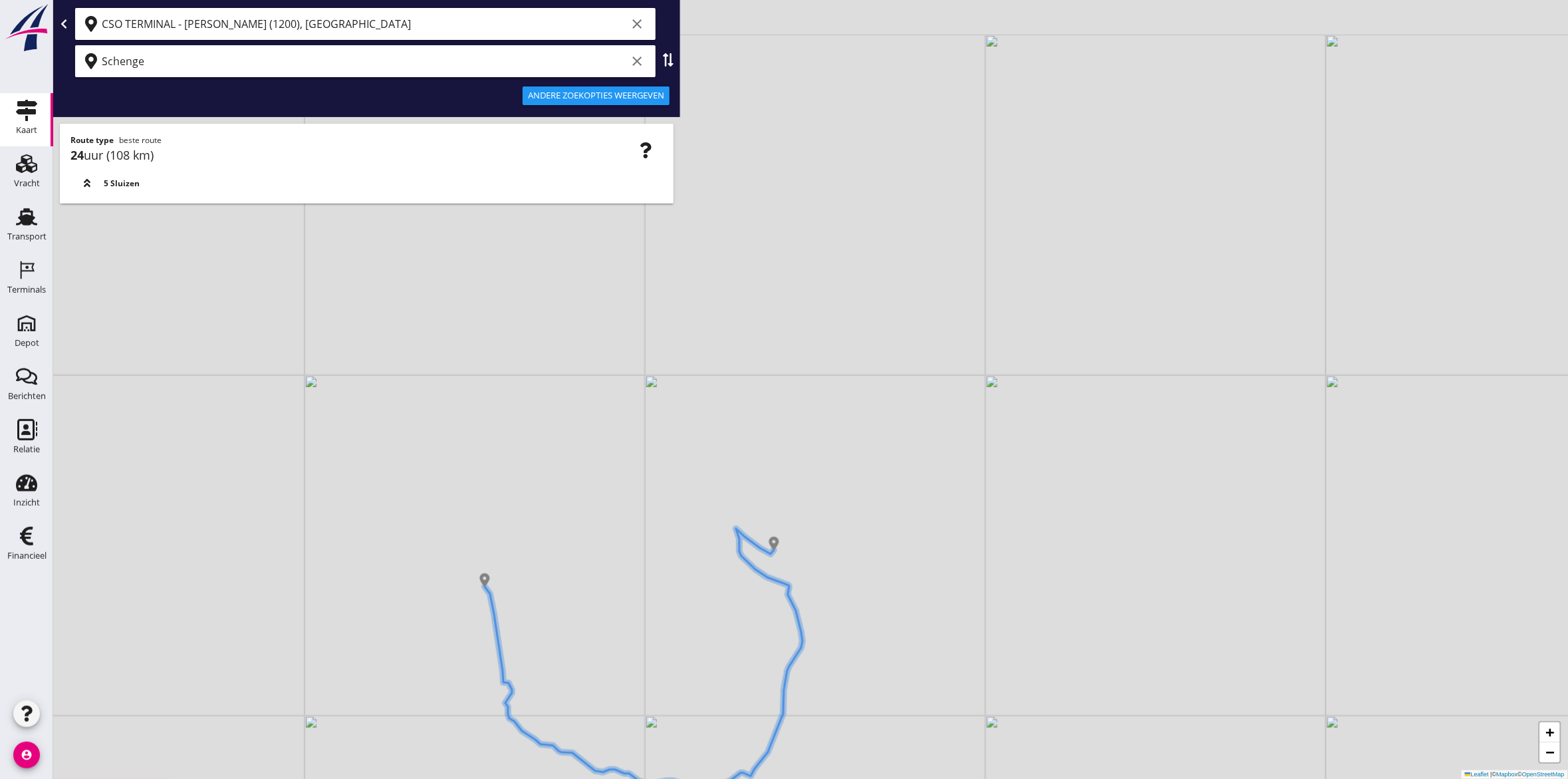
drag, startPoint x: 883, startPoint y: 207, endPoint x: 918, endPoint y: 364, distance: 160.9
click at [918, 364] on div "+ − Leaflet | © Mapbox © OpenStreetMap" at bounding box center [811, 389] width 1515 height 779
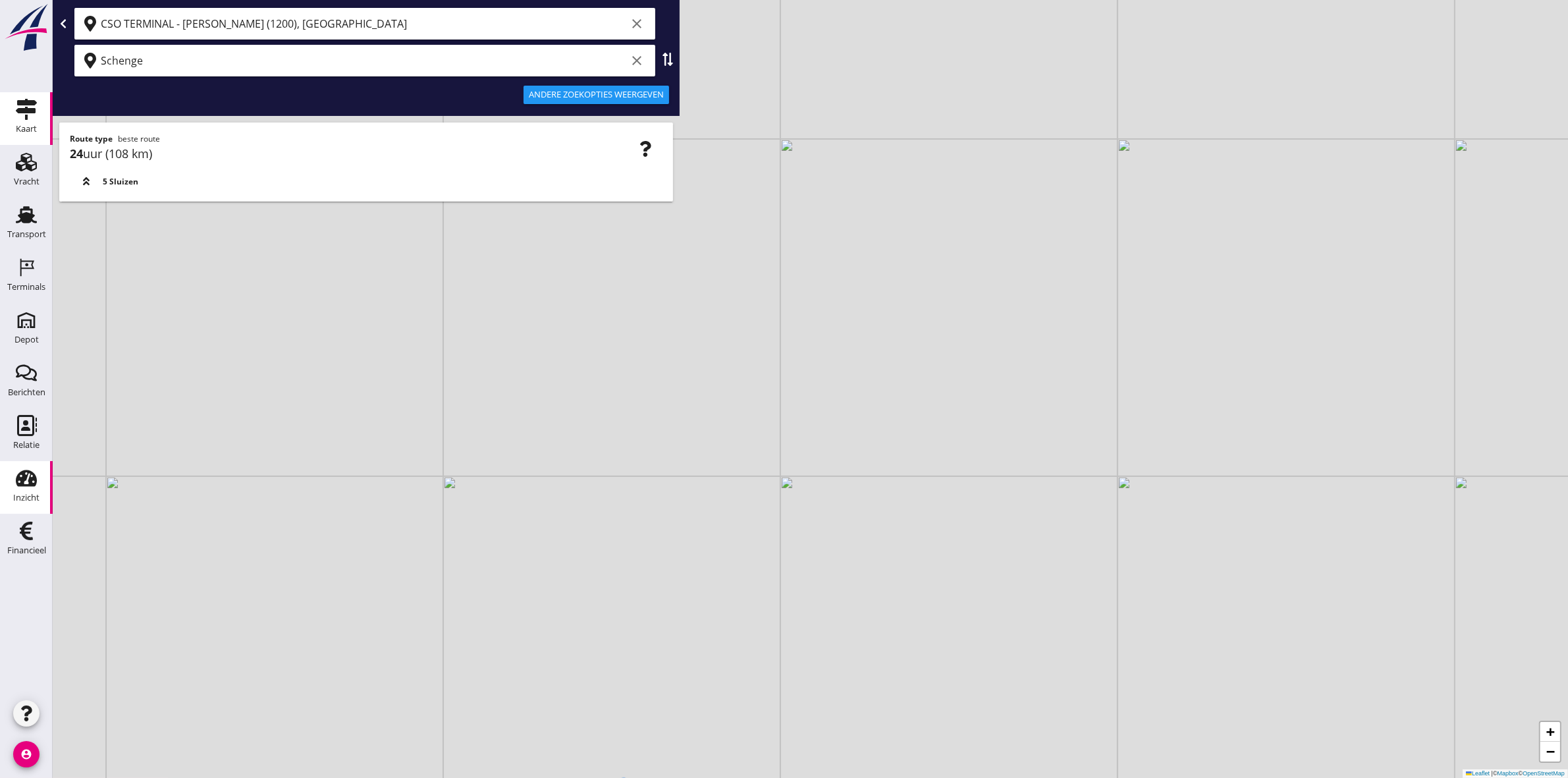
click at [28, 481] on use at bounding box center [26, 478] width 21 height 17
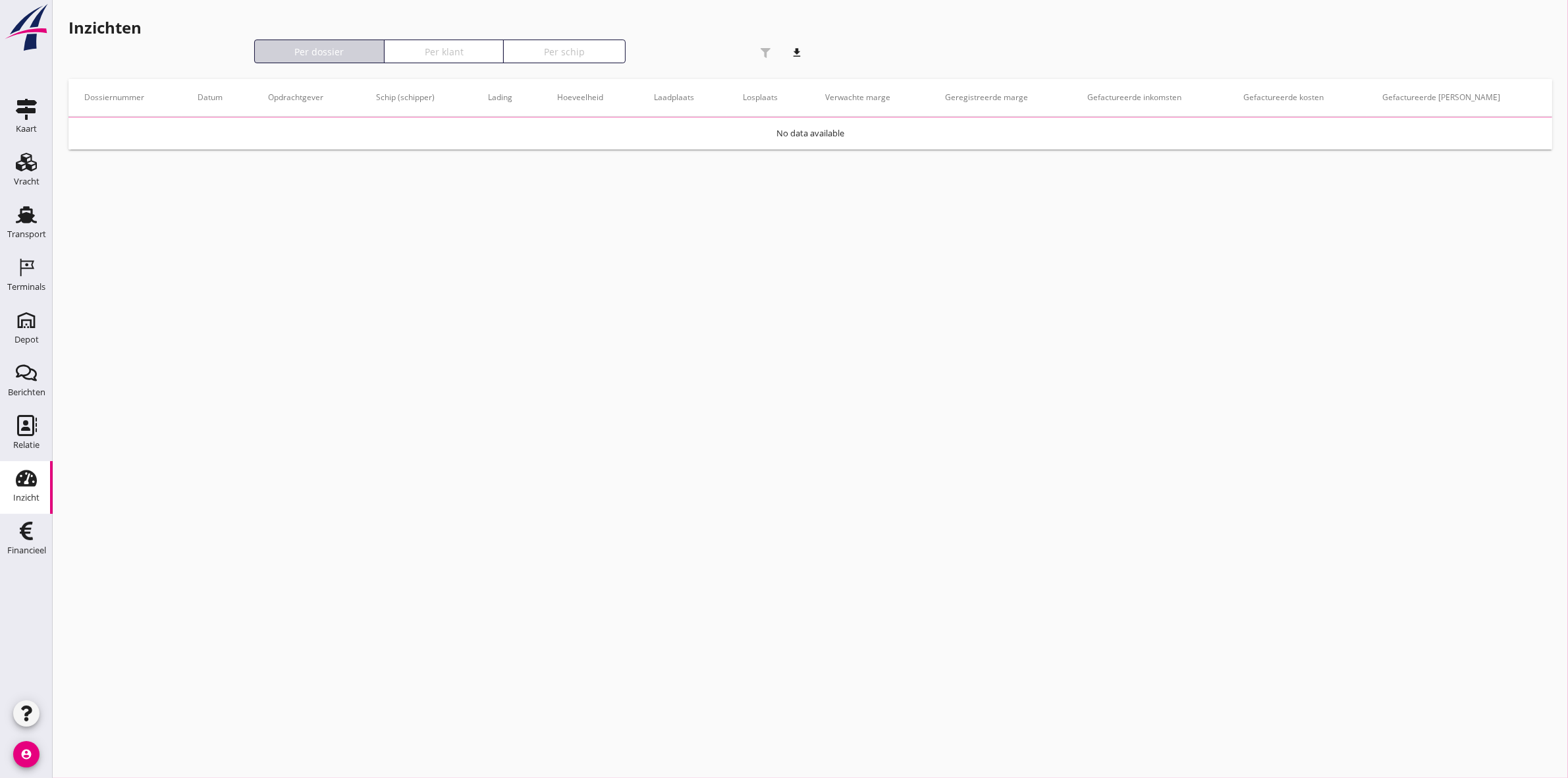
click at [21, 495] on div "Inzicht" at bounding box center [26, 497] width 26 height 9
click at [759, 52] on div "button" at bounding box center [766, 53] width 26 height 26
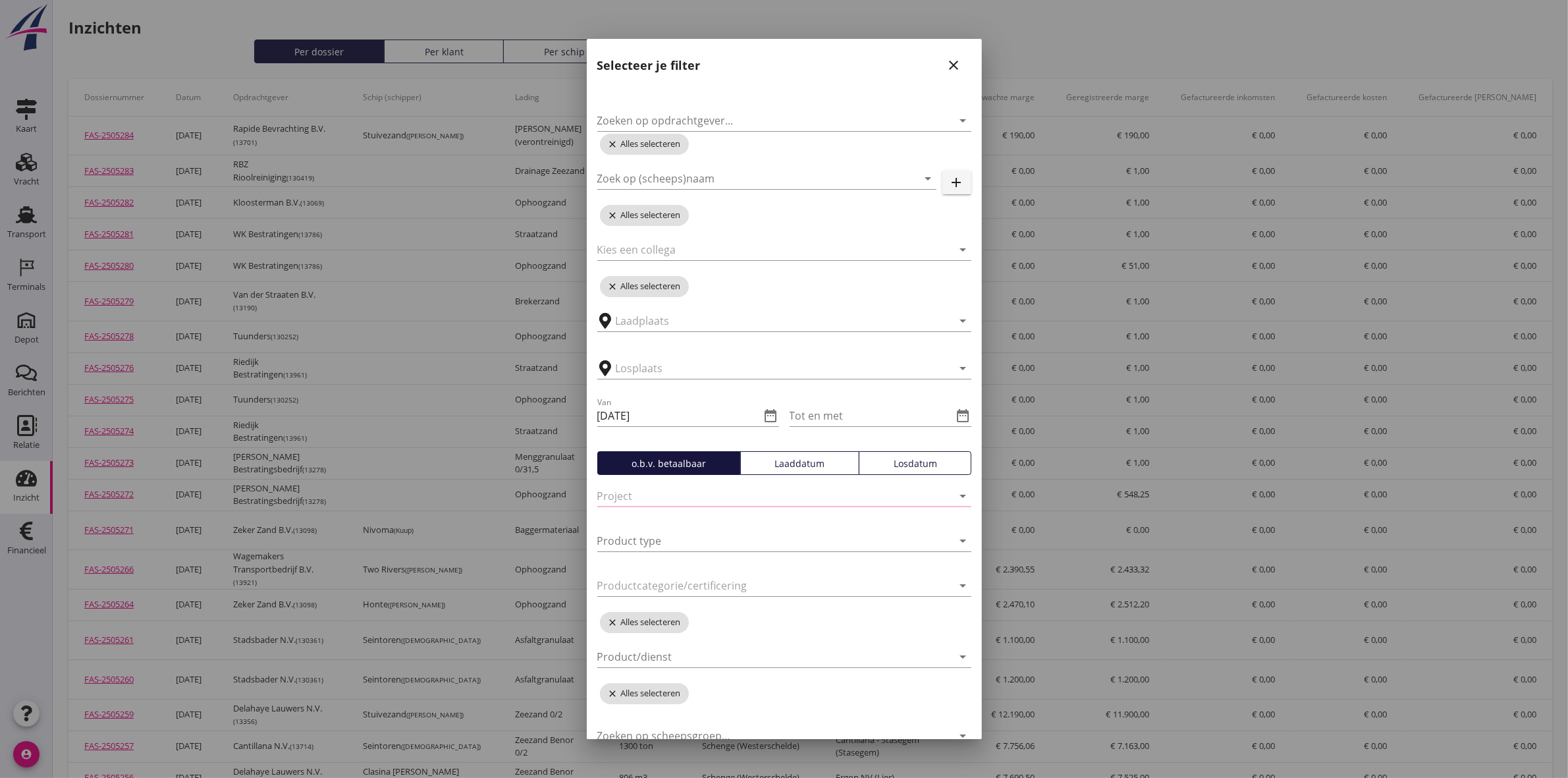
click at [946, 67] on icon "close" at bounding box center [954, 66] width 16 height 16
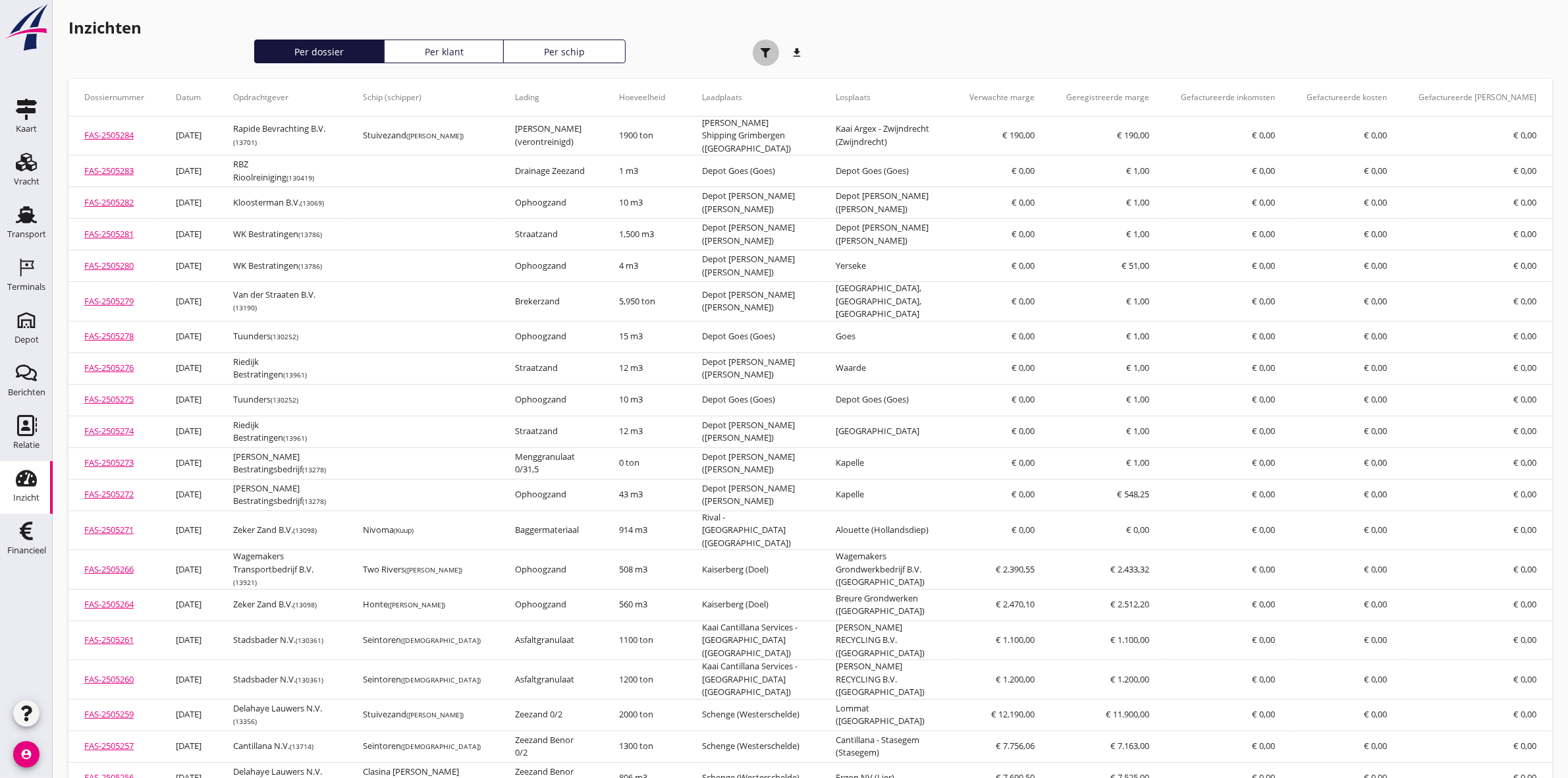
click at [764, 50] on use "button" at bounding box center [765, 53] width 10 height 10
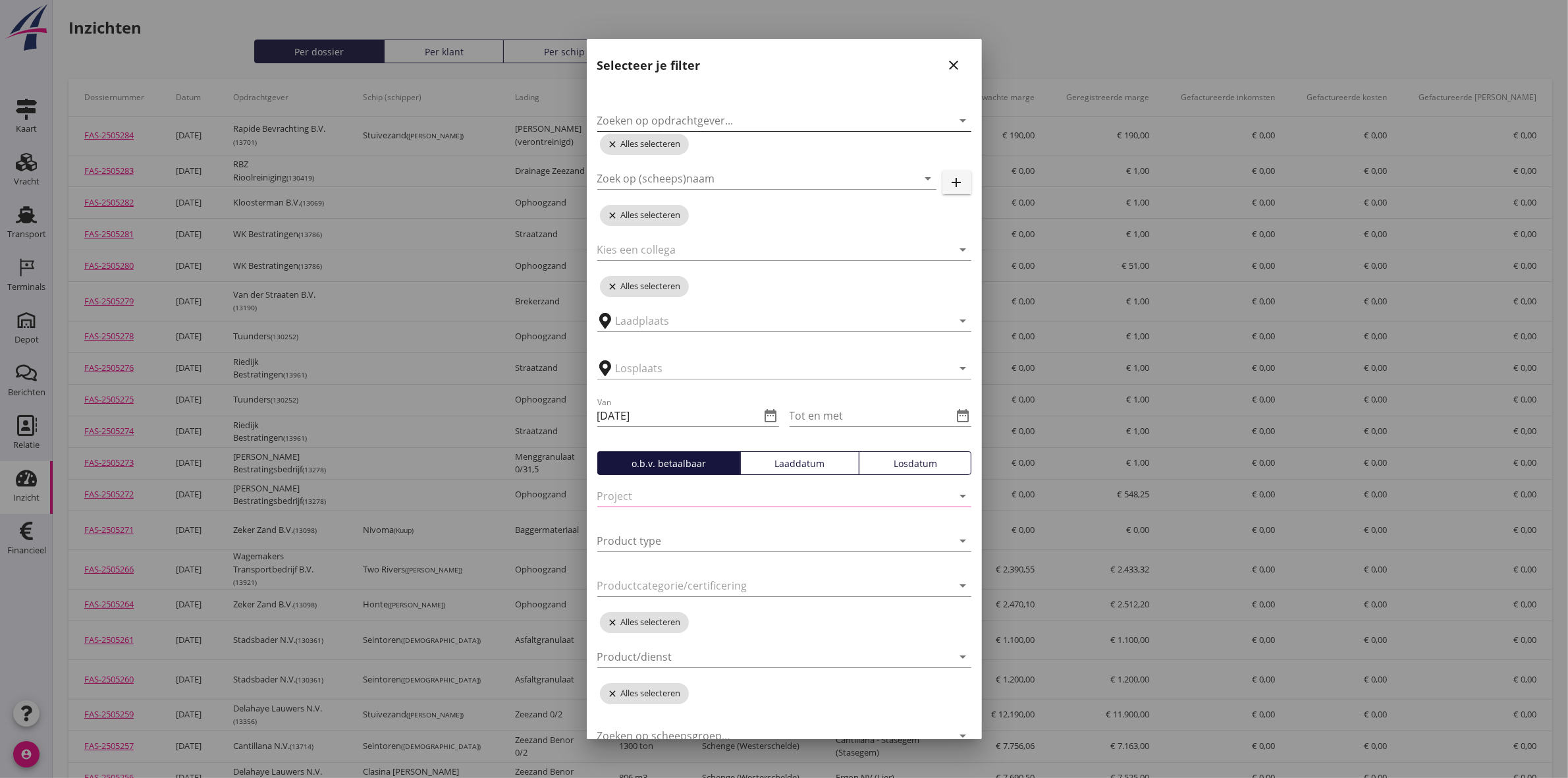
click at [736, 122] on input "Zoeken op opdrachtgever..." at bounding box center [766, 121] width 337 height 21
type input "zeker"
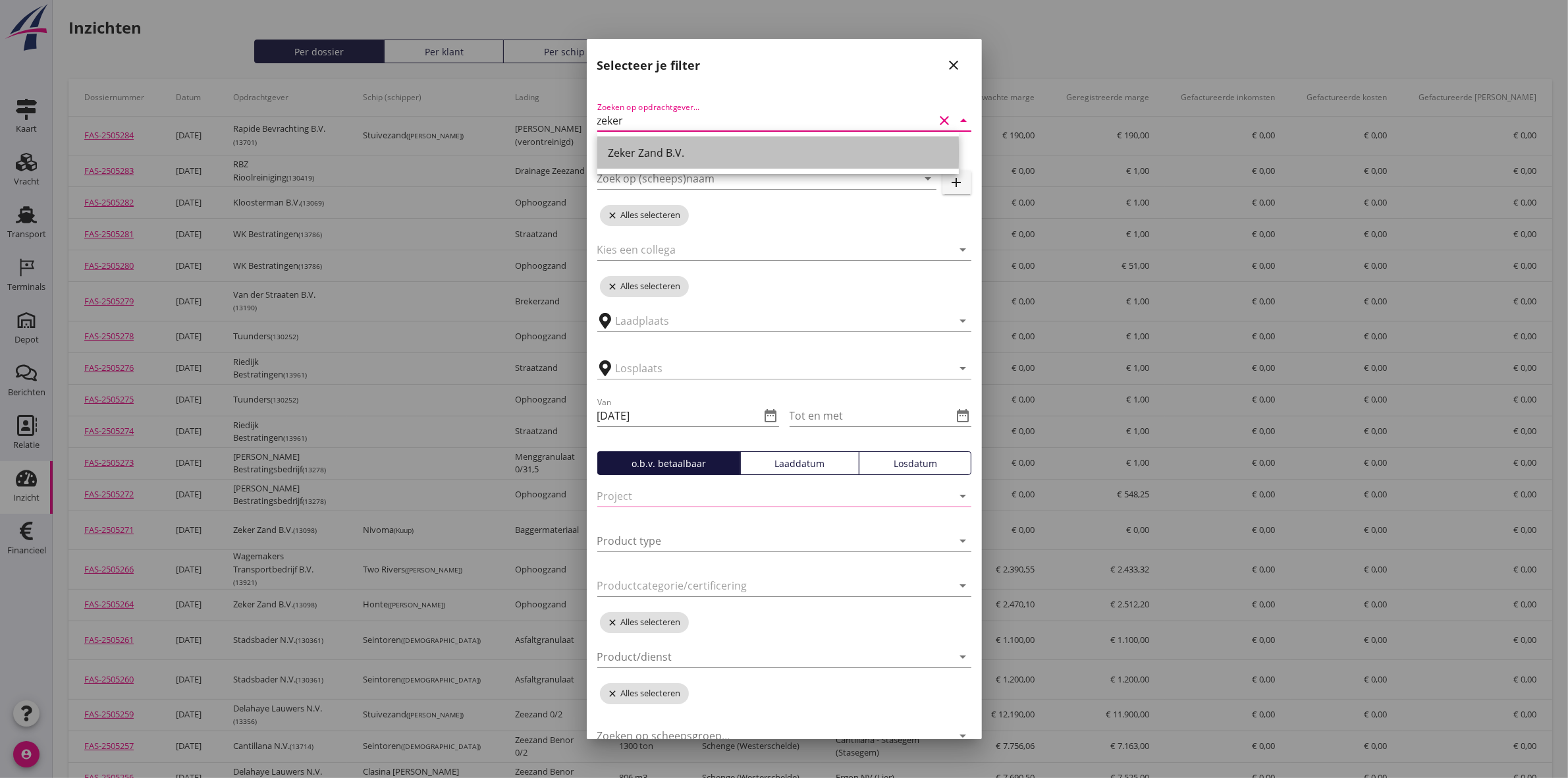
click at [664, 153] on div "Zeker Zand B.V." at bounding box center [778, 153] width 340 height 16
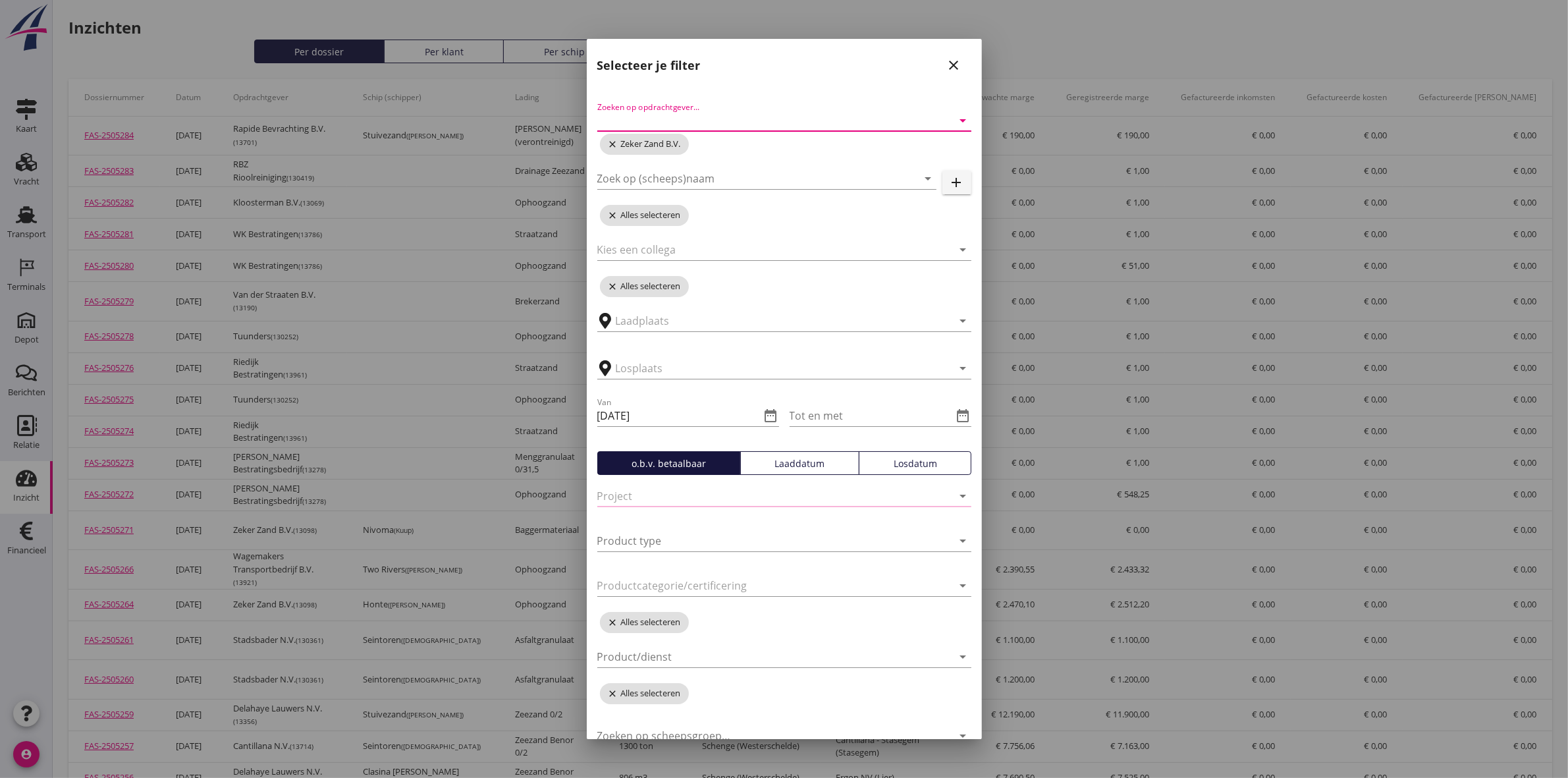
click at [902, 467] on div "Losdatum" at bounding box center [915, 463] width 101 height 14
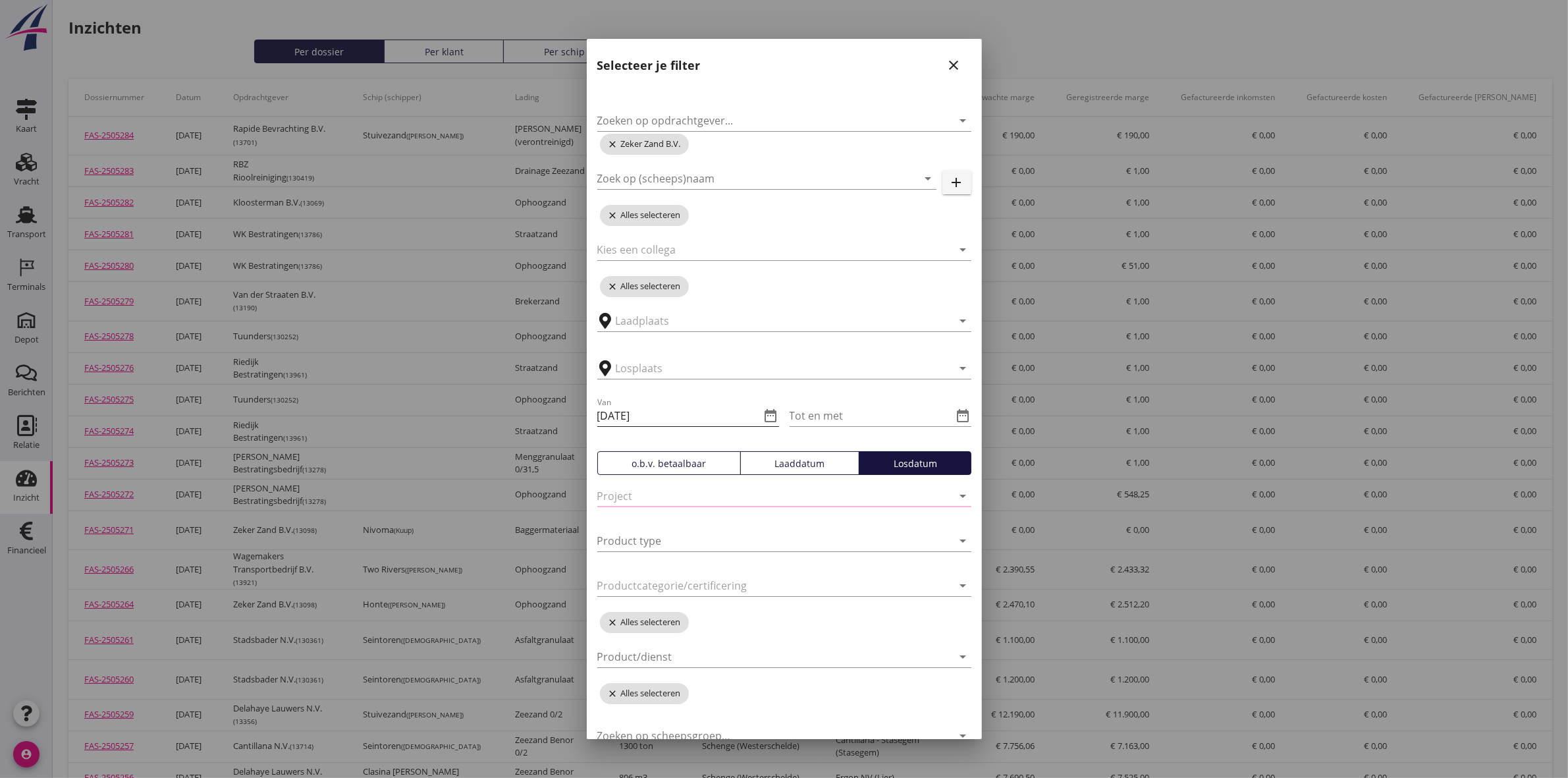
click at [764, 417] on icon "date_range" at bounding box center [771, 416] width 16 height 16
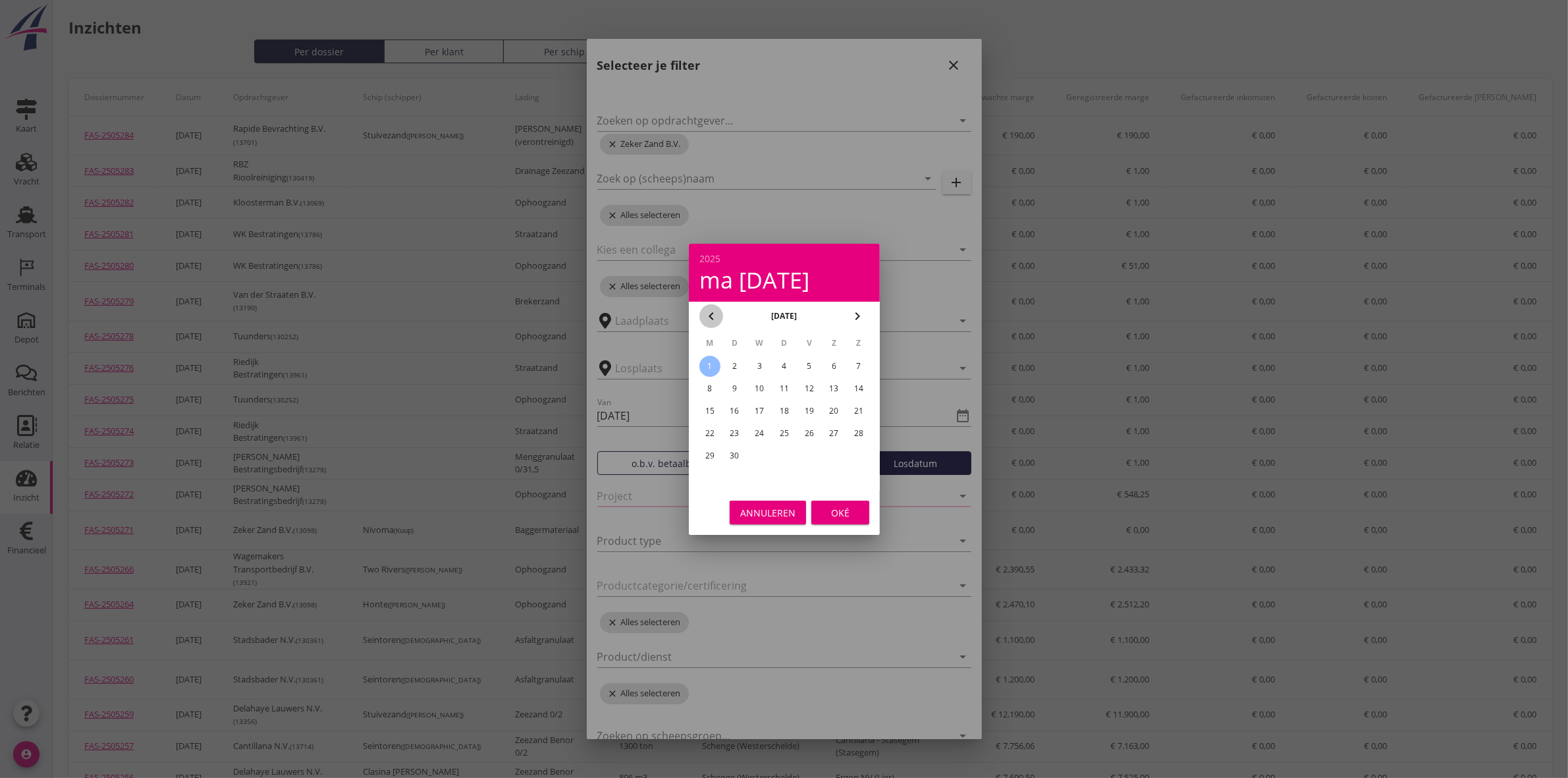
click at [715, 317] on icon "chevron_left" at bounding box center [712, 316] width 16 height 16
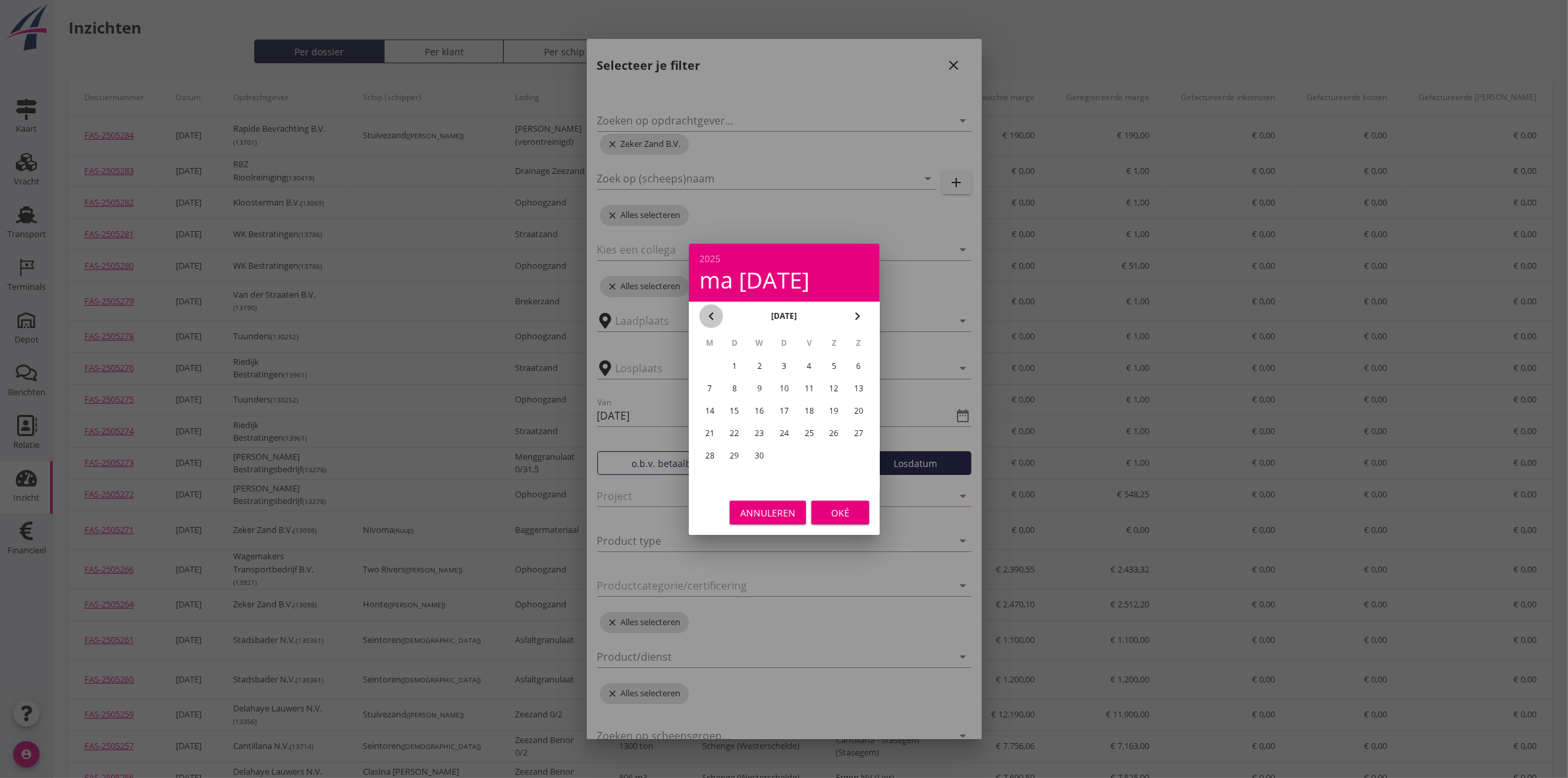
click at [715, 317] on icon "chevron_left" at bounding box center [712, 316] width 16 height 16
click at [762, 362] on div "1" at bounding box center [759, 366] width 21 height 21
type input "[DATE]"
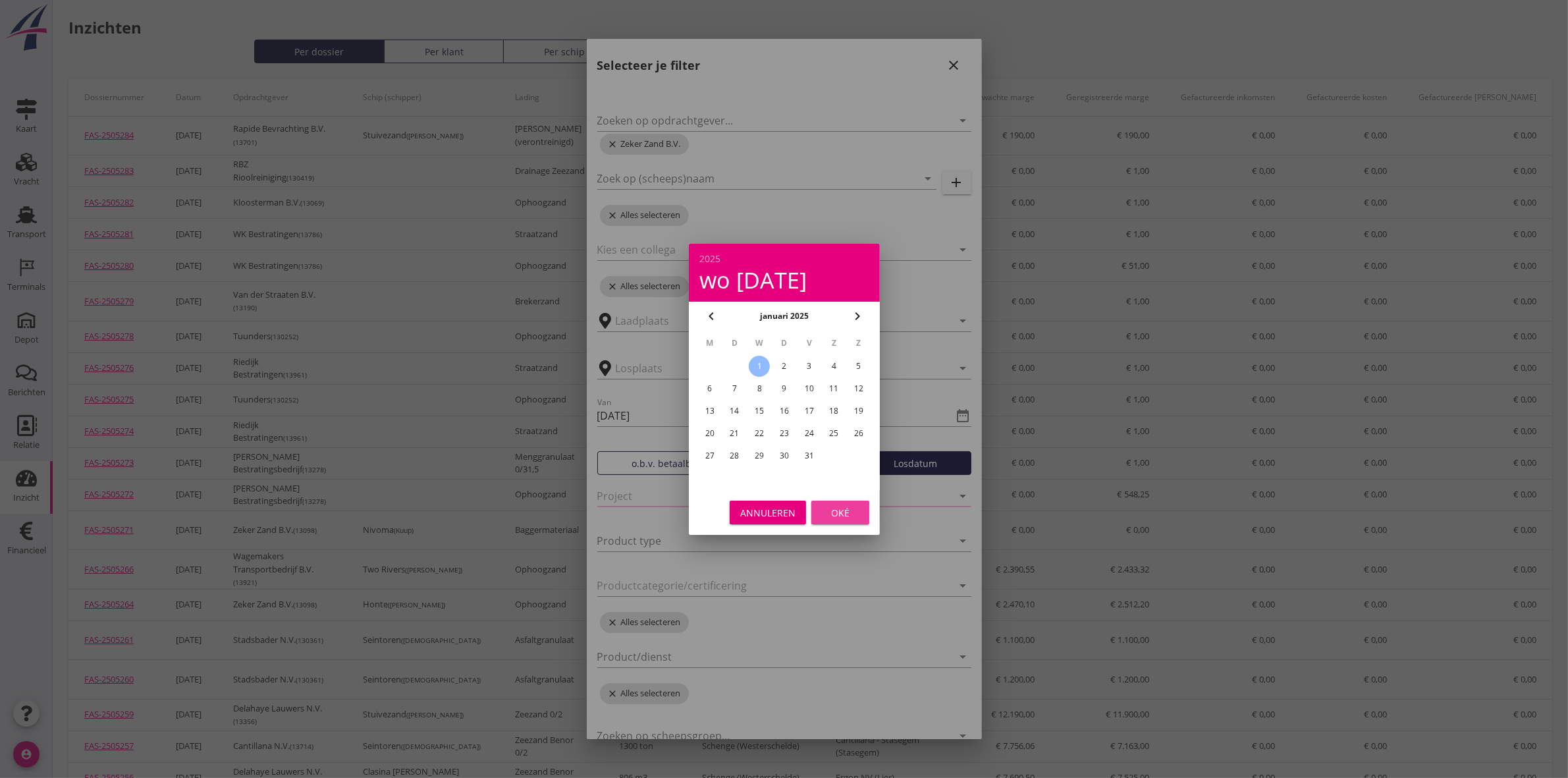
click at [827, 502] on button "Oké" at bounding box center [841, 512] width 58 height 24
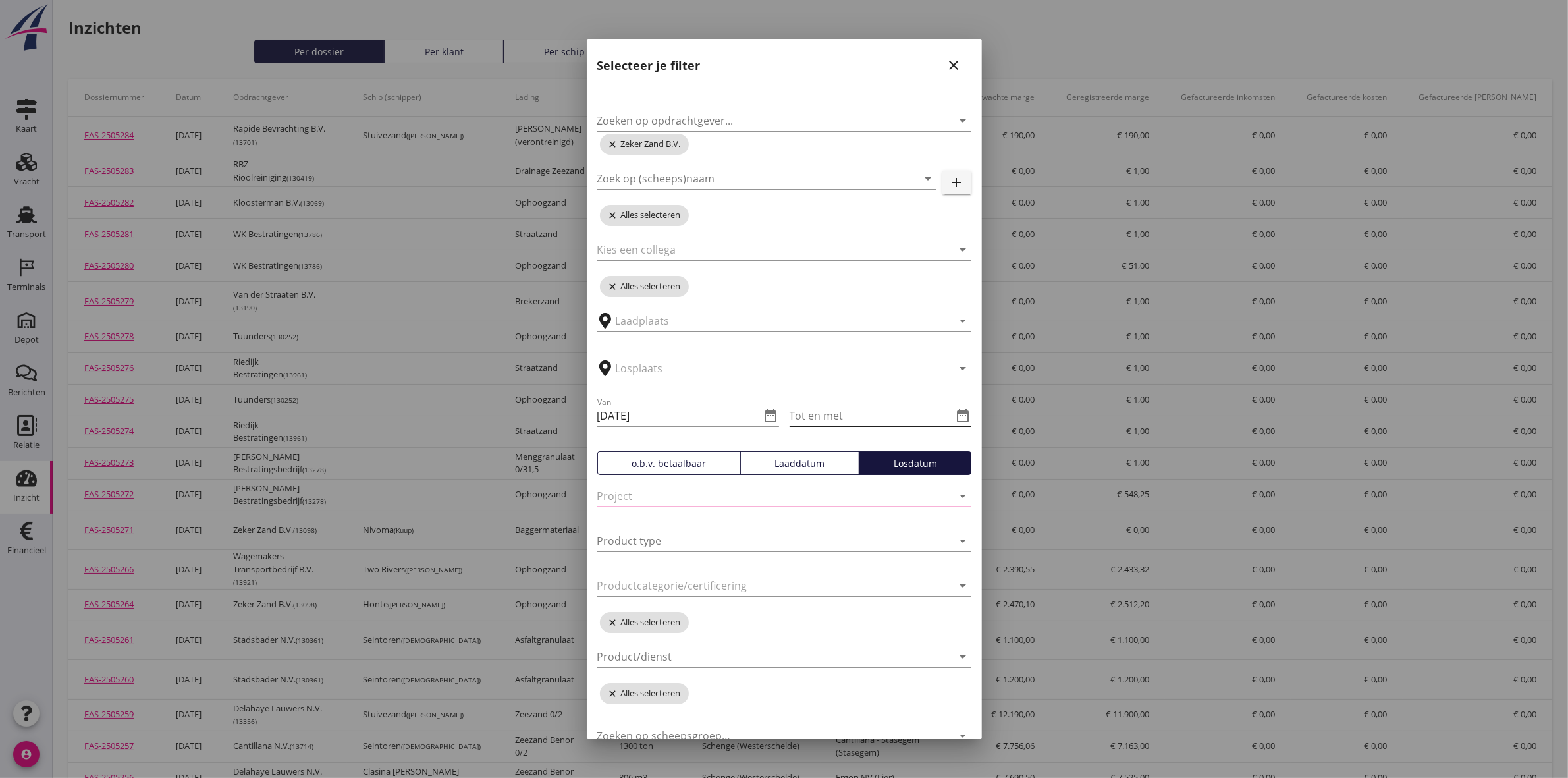
click at [956, 416] on icon "date_range" at bounding box center [964, 416] width 16 height 16
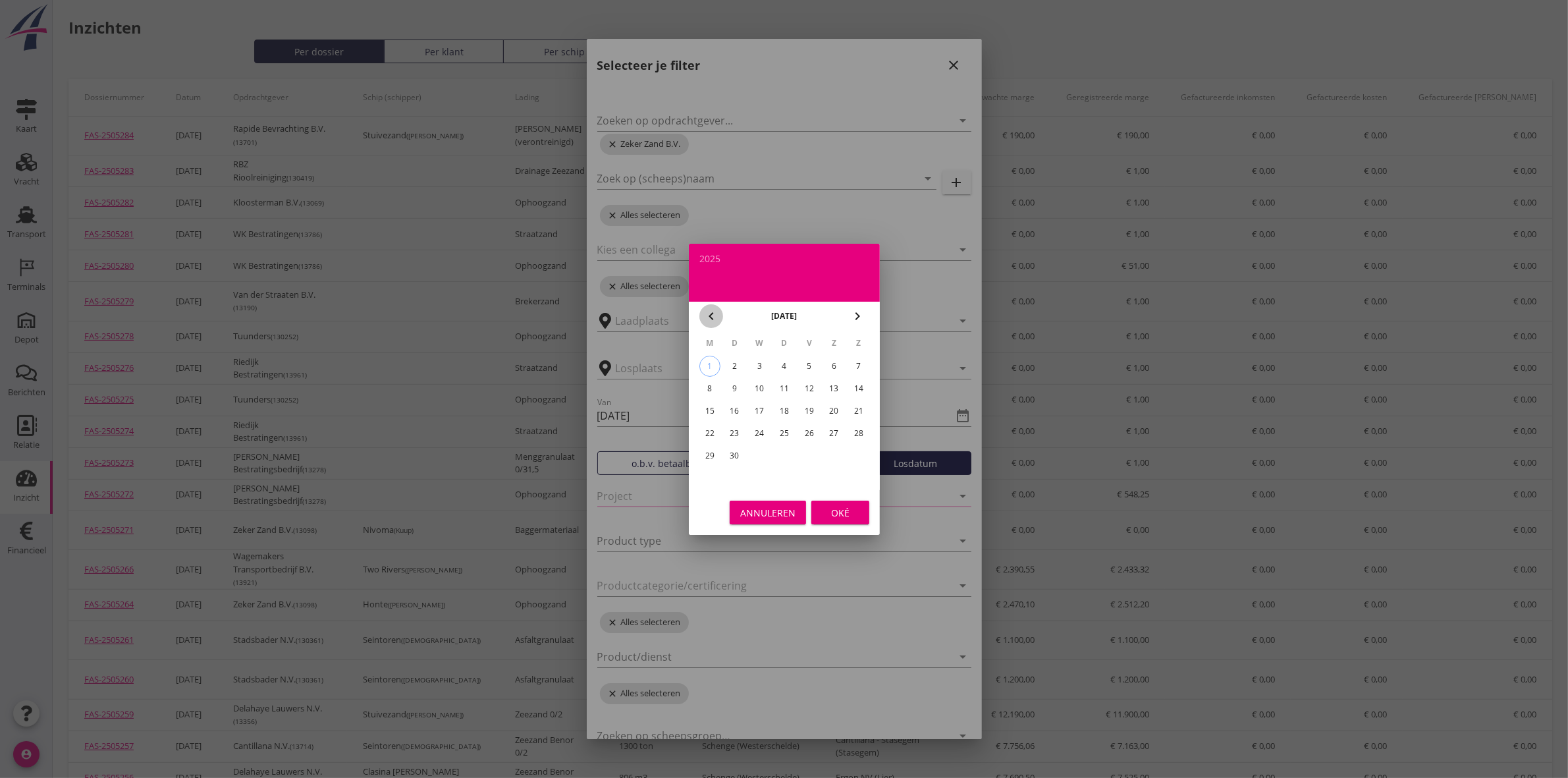
click at [712, 311] on icon "chevron_left" at bounding box center [712, 316] width 16 height 16
click at [712, 322] on icon "chevron_left" at bounding box center [712, 316] width 16 height 16
click at [741, 367] on div "1" at bounding box center [735, 366] width 21 height 21
type input "[DATE]"
click at [837, 516] on div "Oké" at bounding box center [841, 512] width 37 height 14
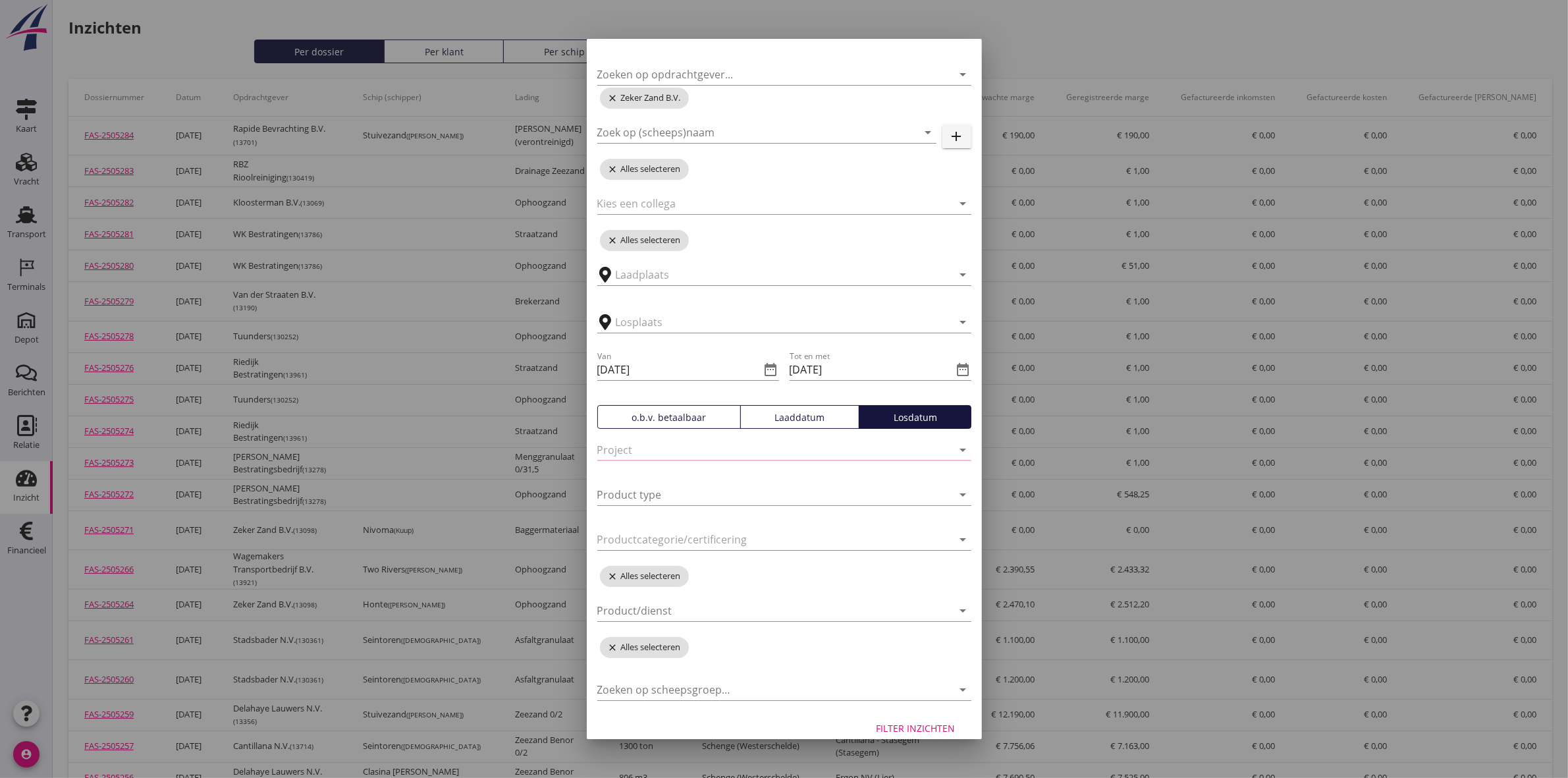
scroll to position [62, 0]
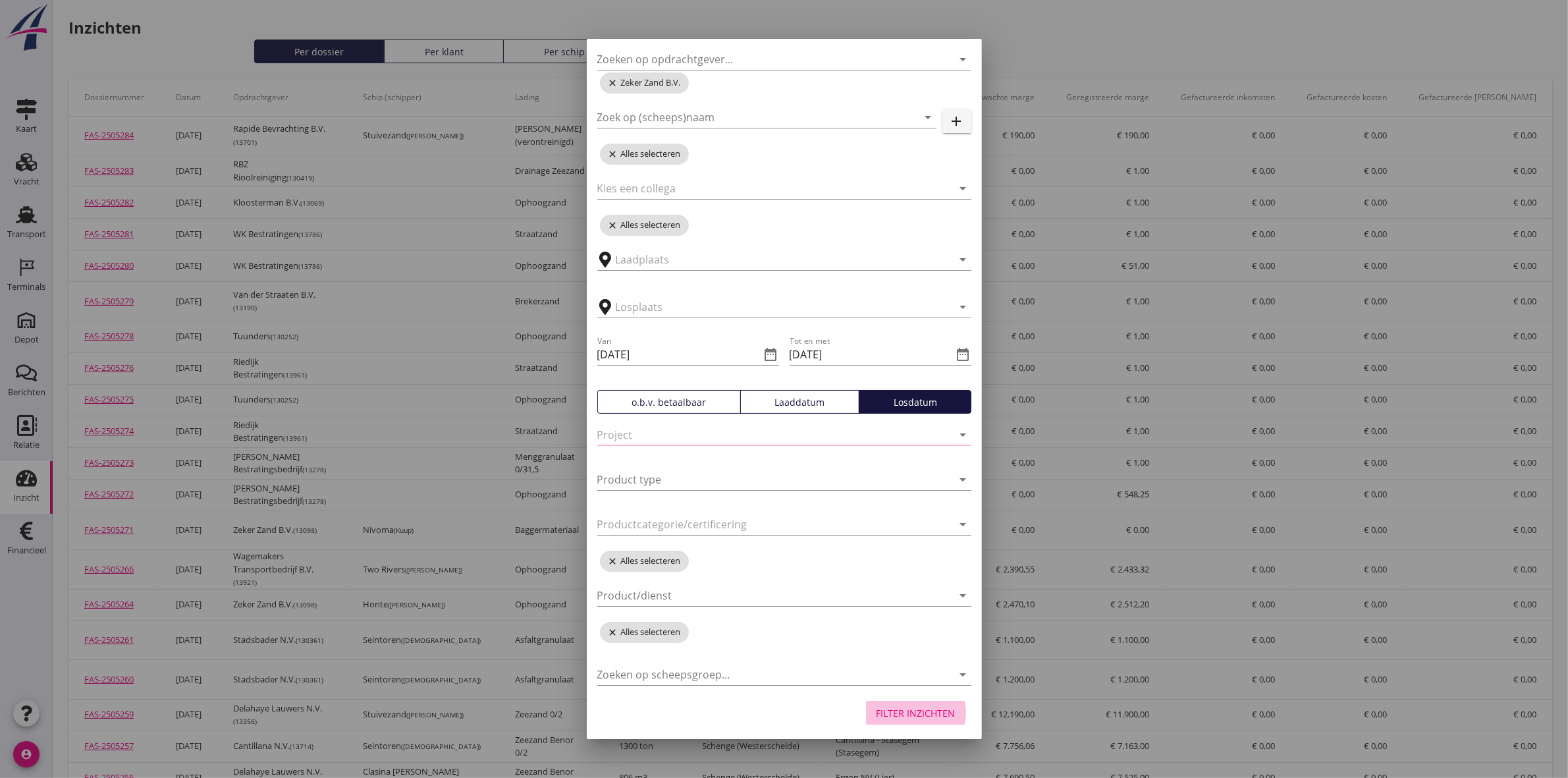
click at [886, 706] on div "Filter inzichten" at bounding box center [915, 713] width 79 height 14
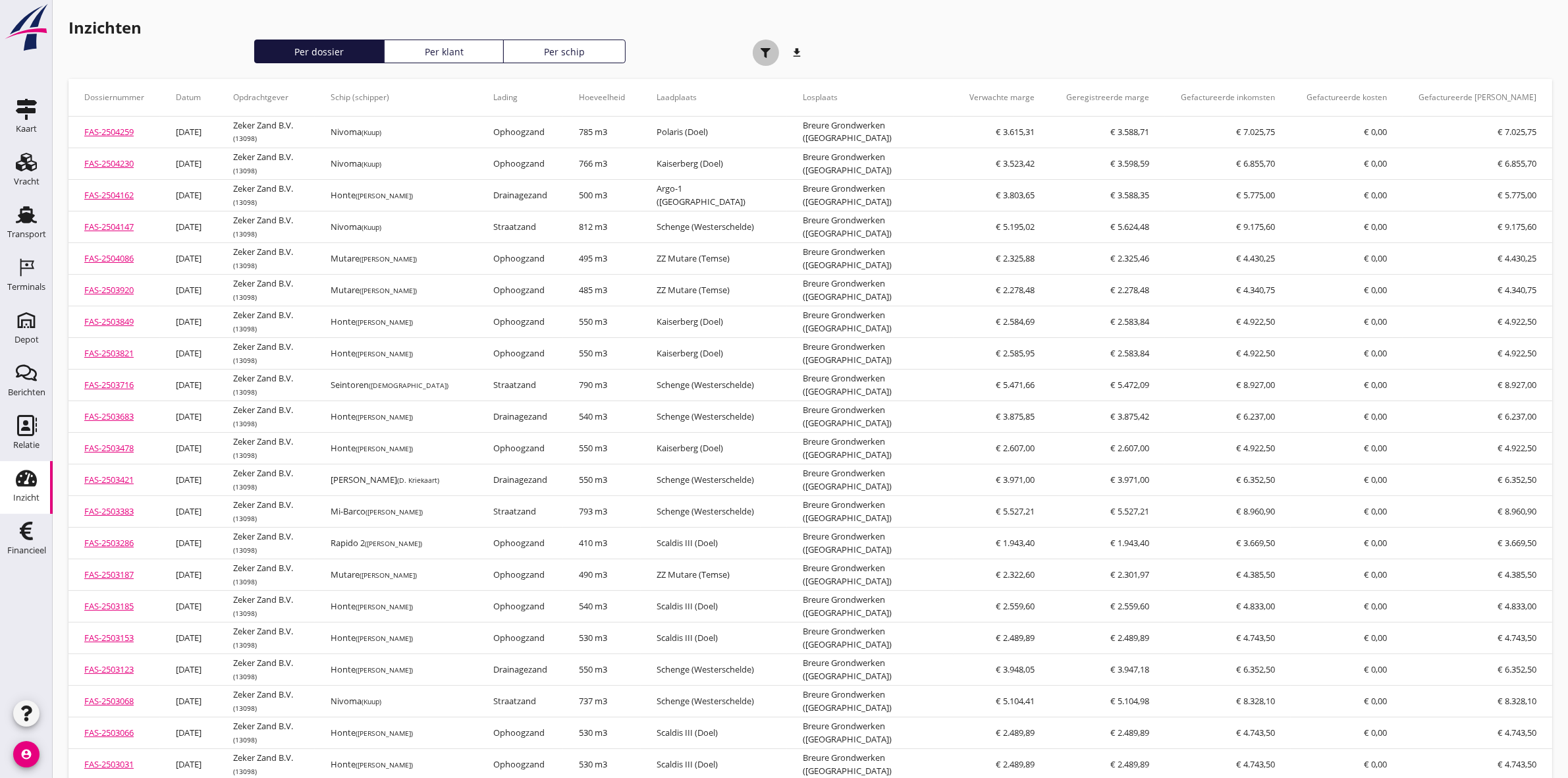
click at [762, 48] on use "button" at bounding box center [765, 53] width 10 height 10
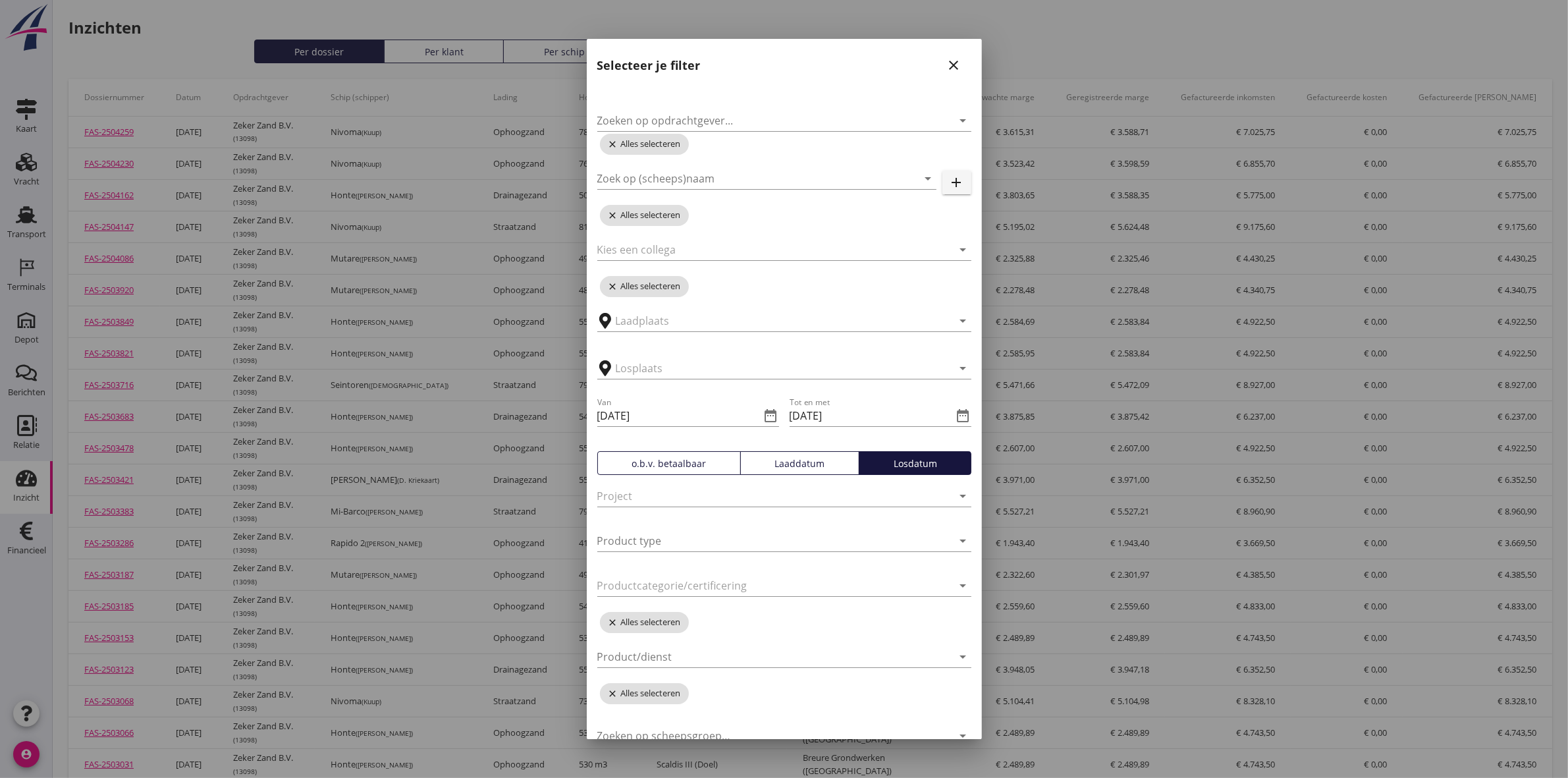
click at [946, 58] on icon "close" at bounding box center [954, 66] width 16 height 16
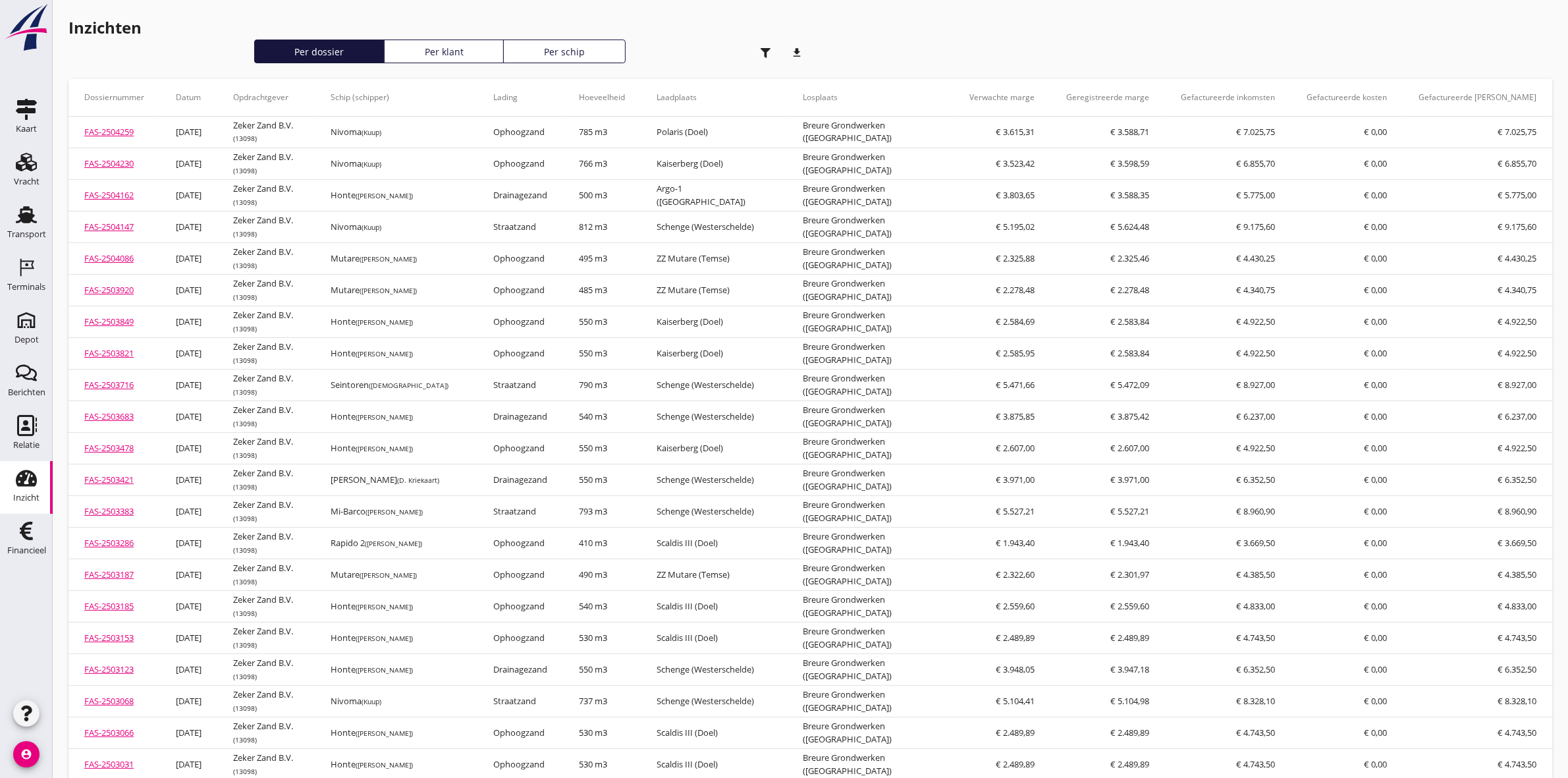
click at [802, 52] on icon "download" at bounding box center [798, 53] width 26 height 26
